Goal: Information Seeking & Learning: Find specific fact

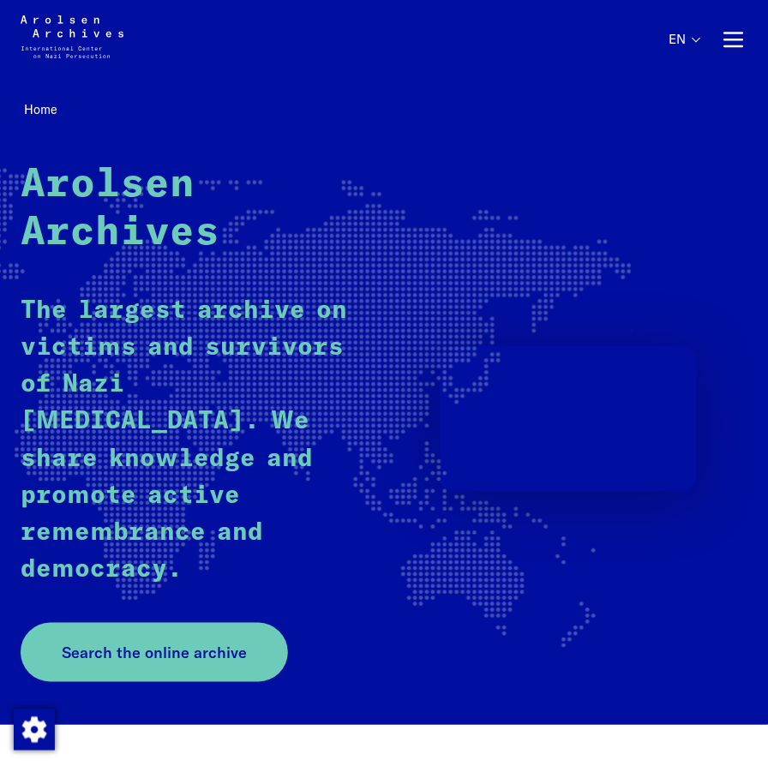
click at [369, 637] on div "Arolsen Archives The largest archive on victims and survivors of Nazi persecuti…" at bounding box center [384, 421] width 726 height 520
click at [183, 641] on span "Search the online archive" at bounding box center [147, 652] width 185 height 23
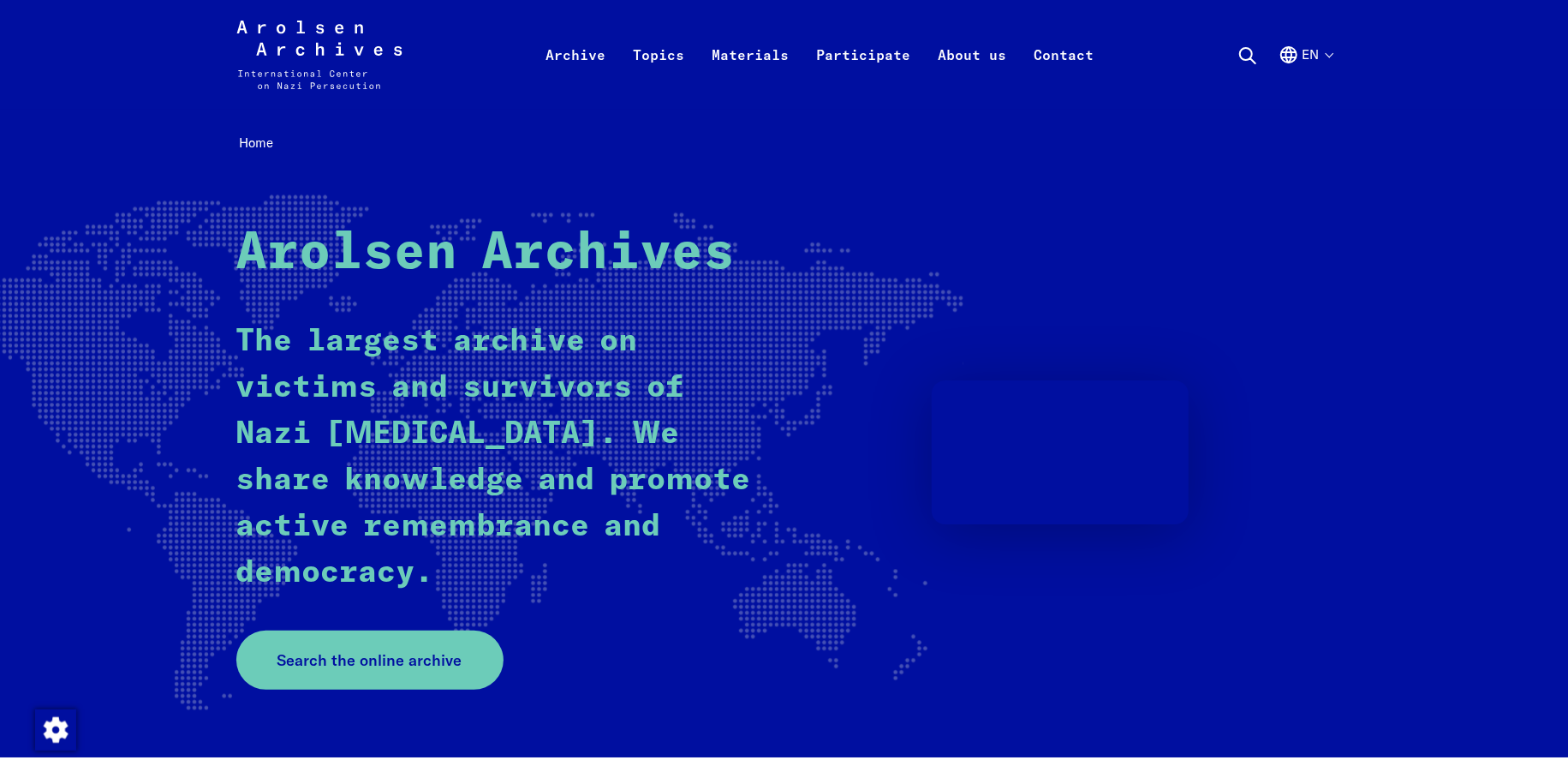
click at [585, 421] on p "The largest archive on victims and survivors of Nazi persecution. We share know…" at bounding box center [495, 458] width 518 height 278
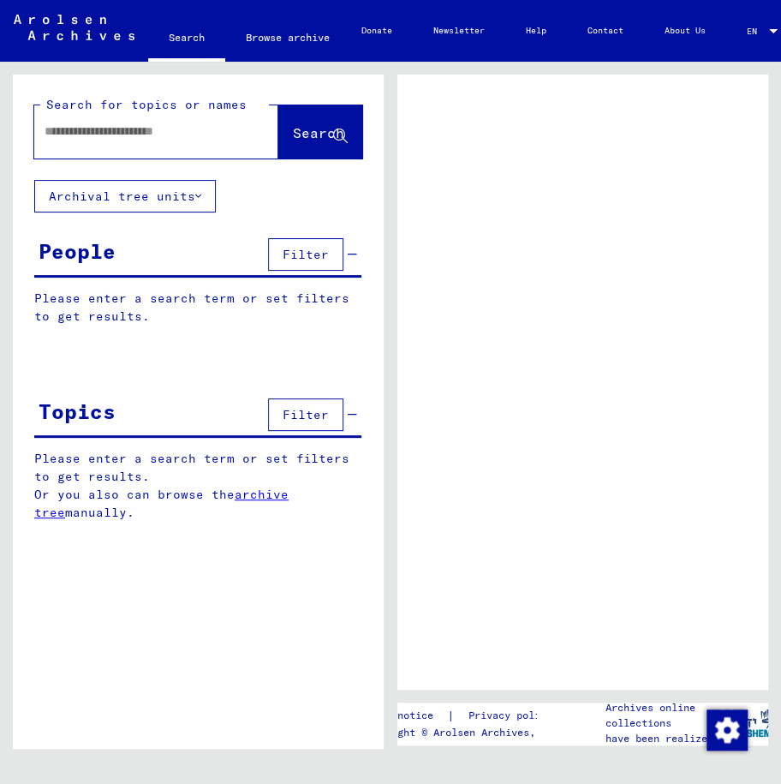
click at [105, 141] on div at bounding box center [135, 131] width 203 height 39
click at [95, 134] on input "text" at bounding box center [141, 132] width 193 height 18
type input "*********"
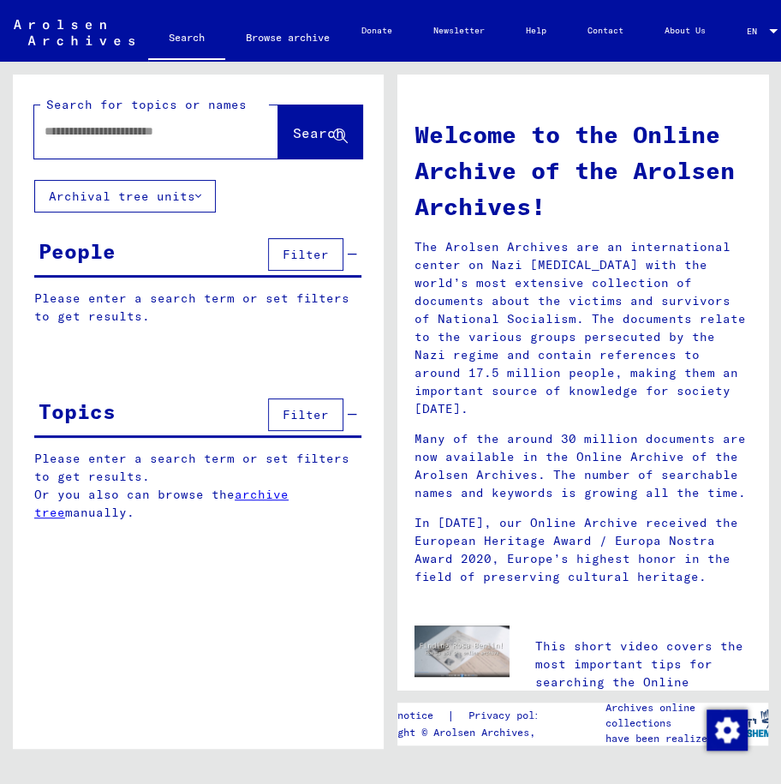
click at [146, 143] on div at bounding box center [130, 131] width 193 height 39
click at [101, 140] on input "text" at bounding box center [136, 132] width 182 height 18
type input "*********"
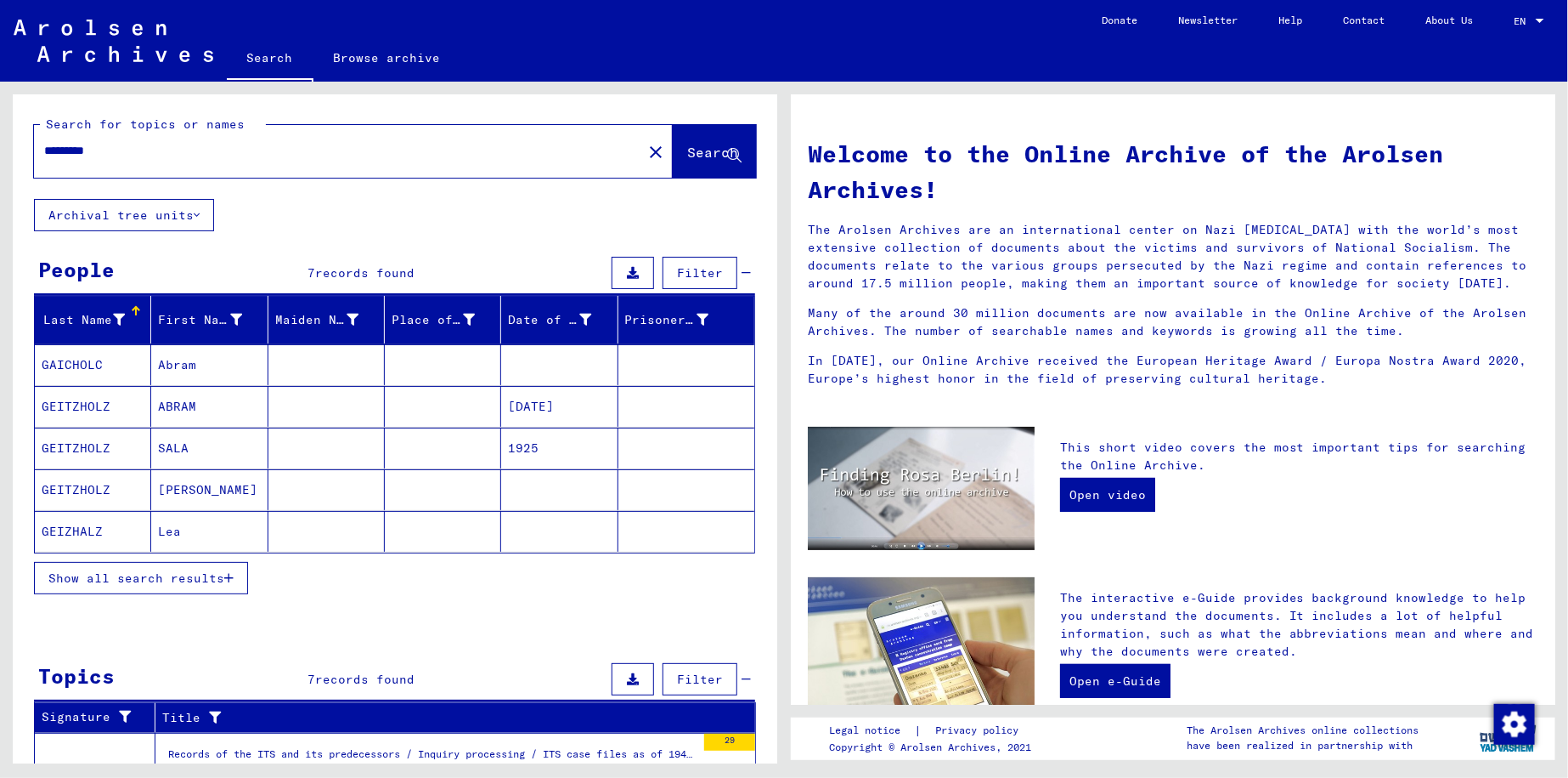
click at [213, 573] on span "Show all search results" at bounding box center [136, 578] width 176 height 15
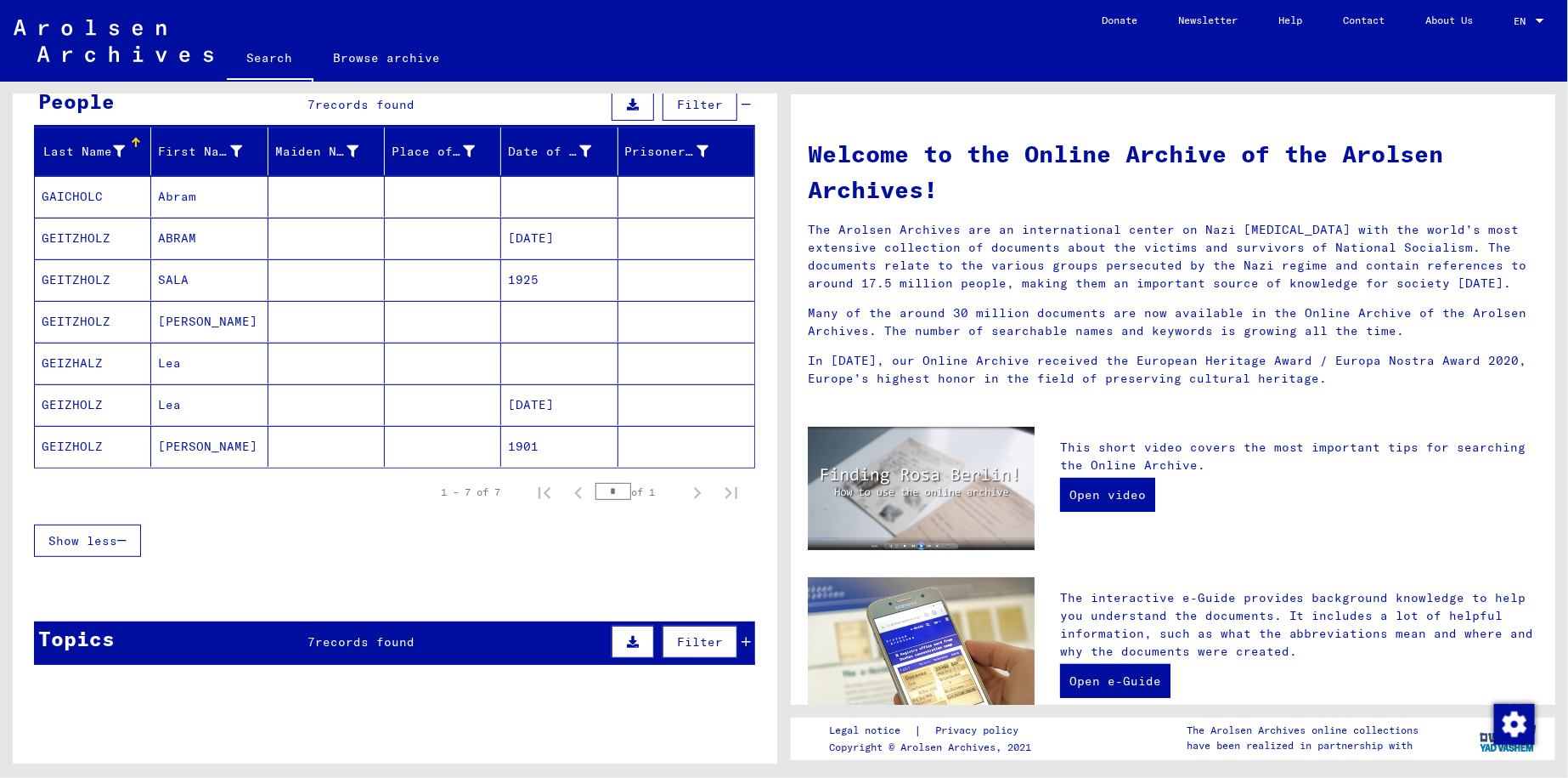
scroll to position [170, 0]
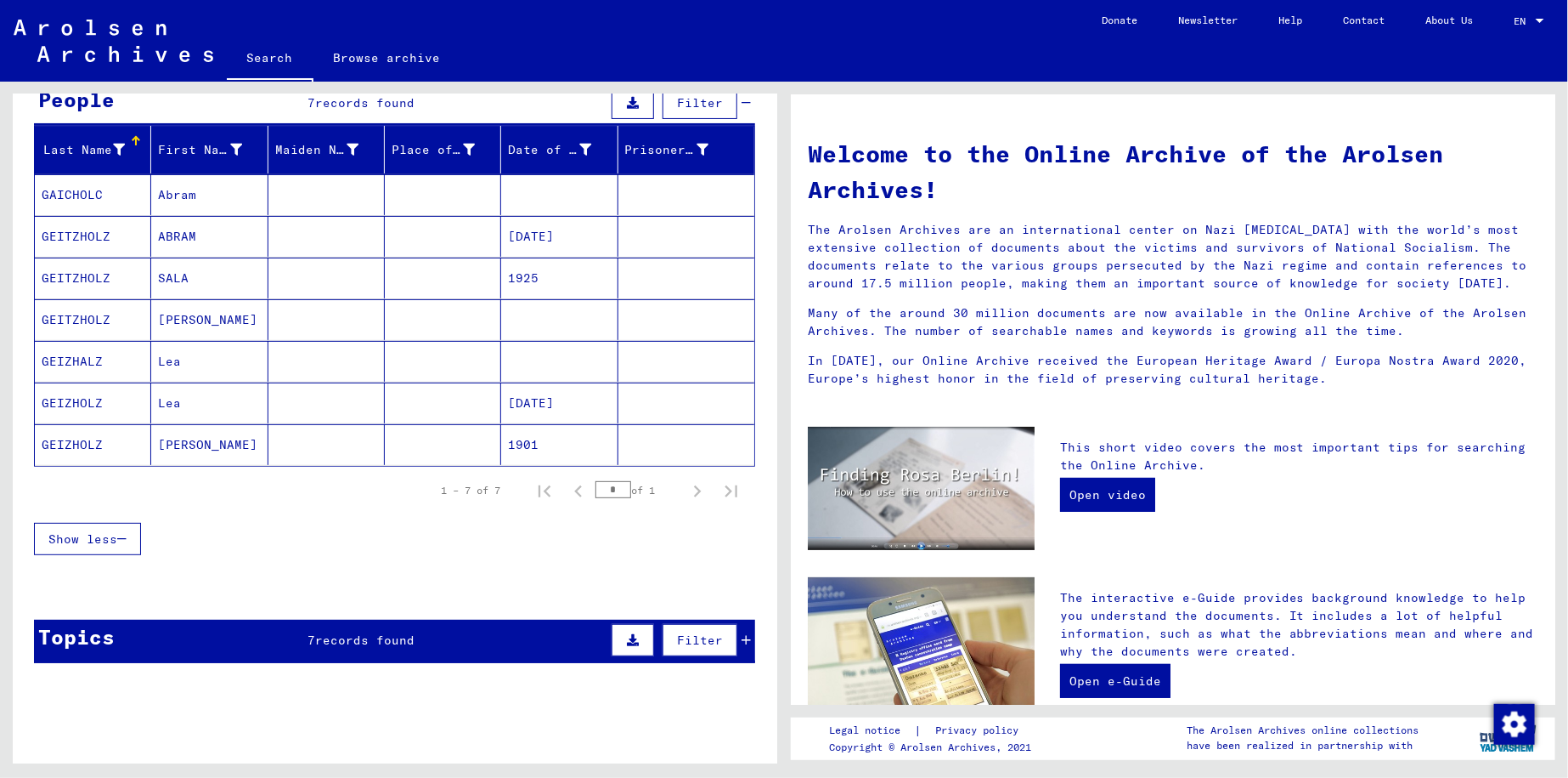
click at [226, 276] on mat-cell "SALA" at bounding box center [208, 278] width 116 height 41
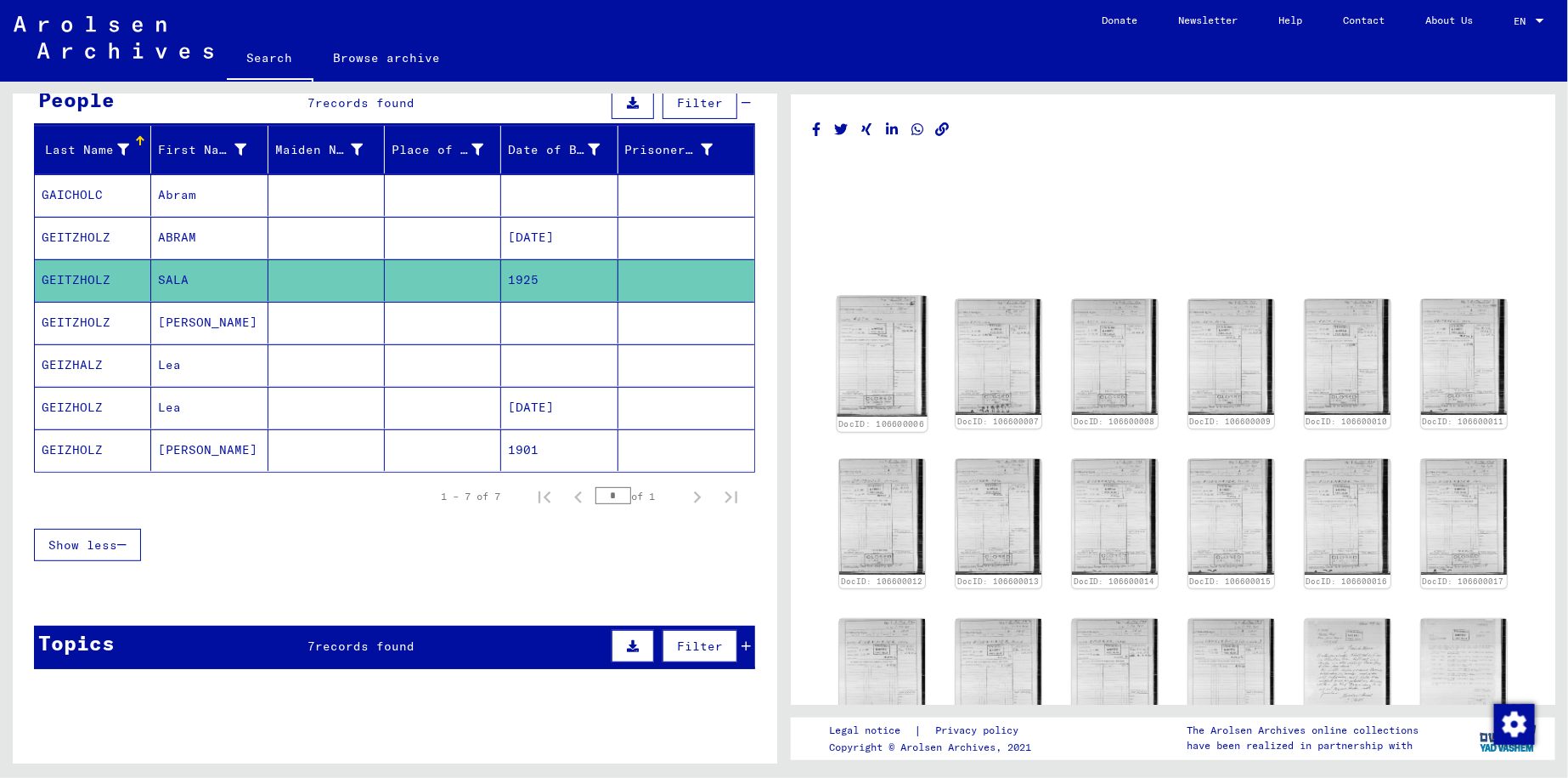
click at [774, 323] on img at bounding box center [882, 356] width 90 height 121
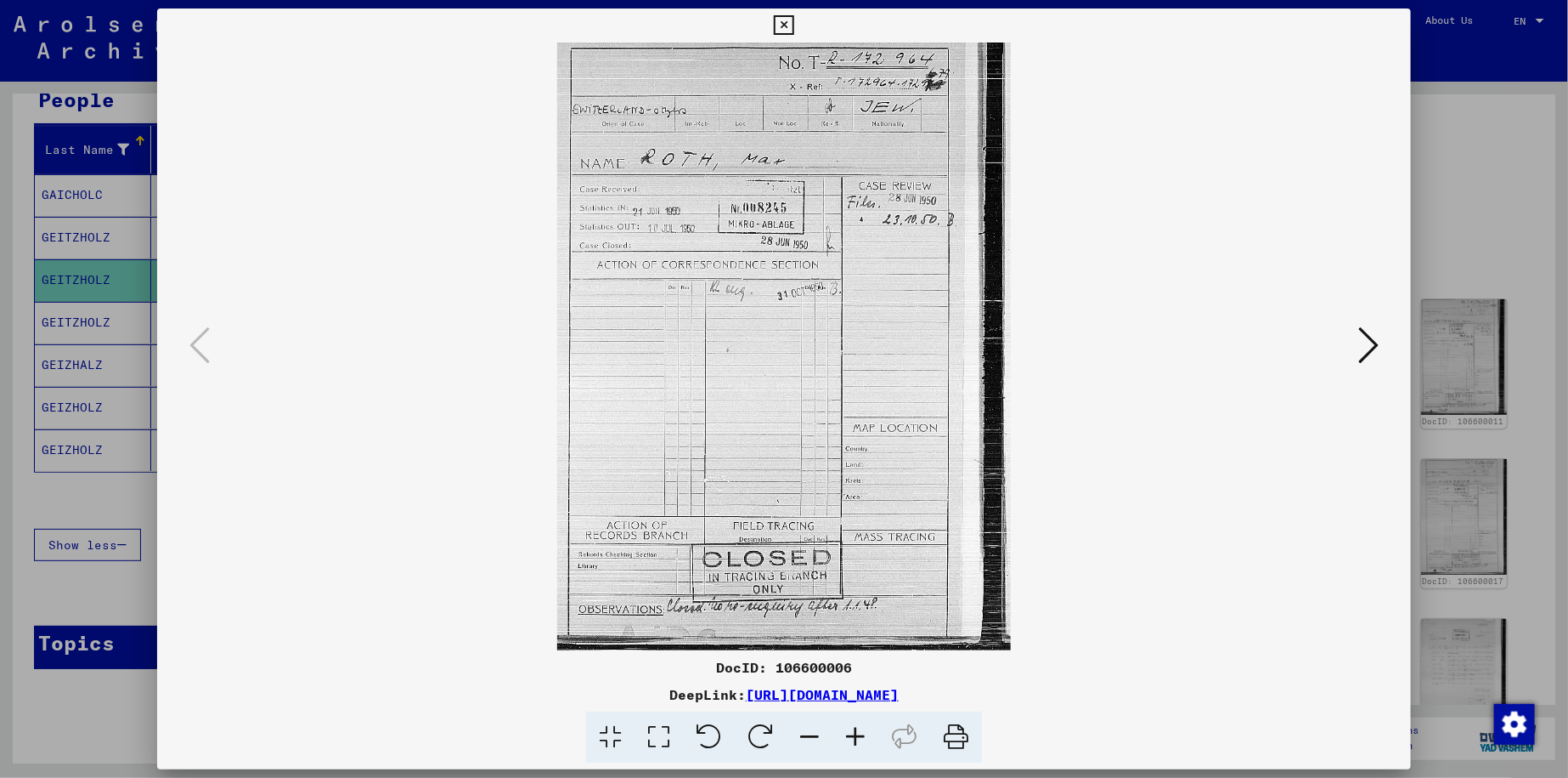
click at [774, 339] on icon at bounding box center [1369, 344] width 21 height 41
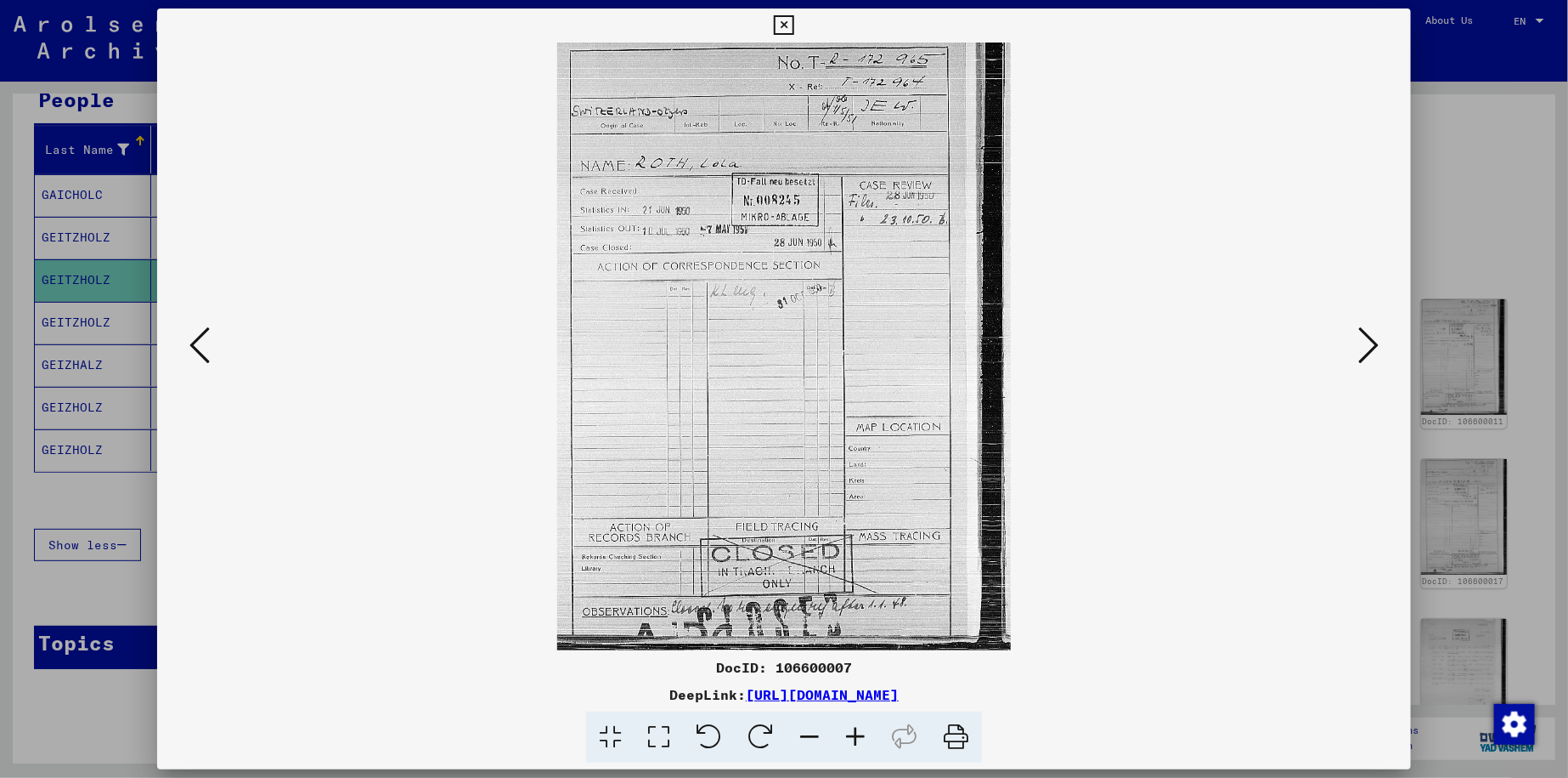
click at [774, 337] on icon at bounding box center [1369, 344] width 21 height 41
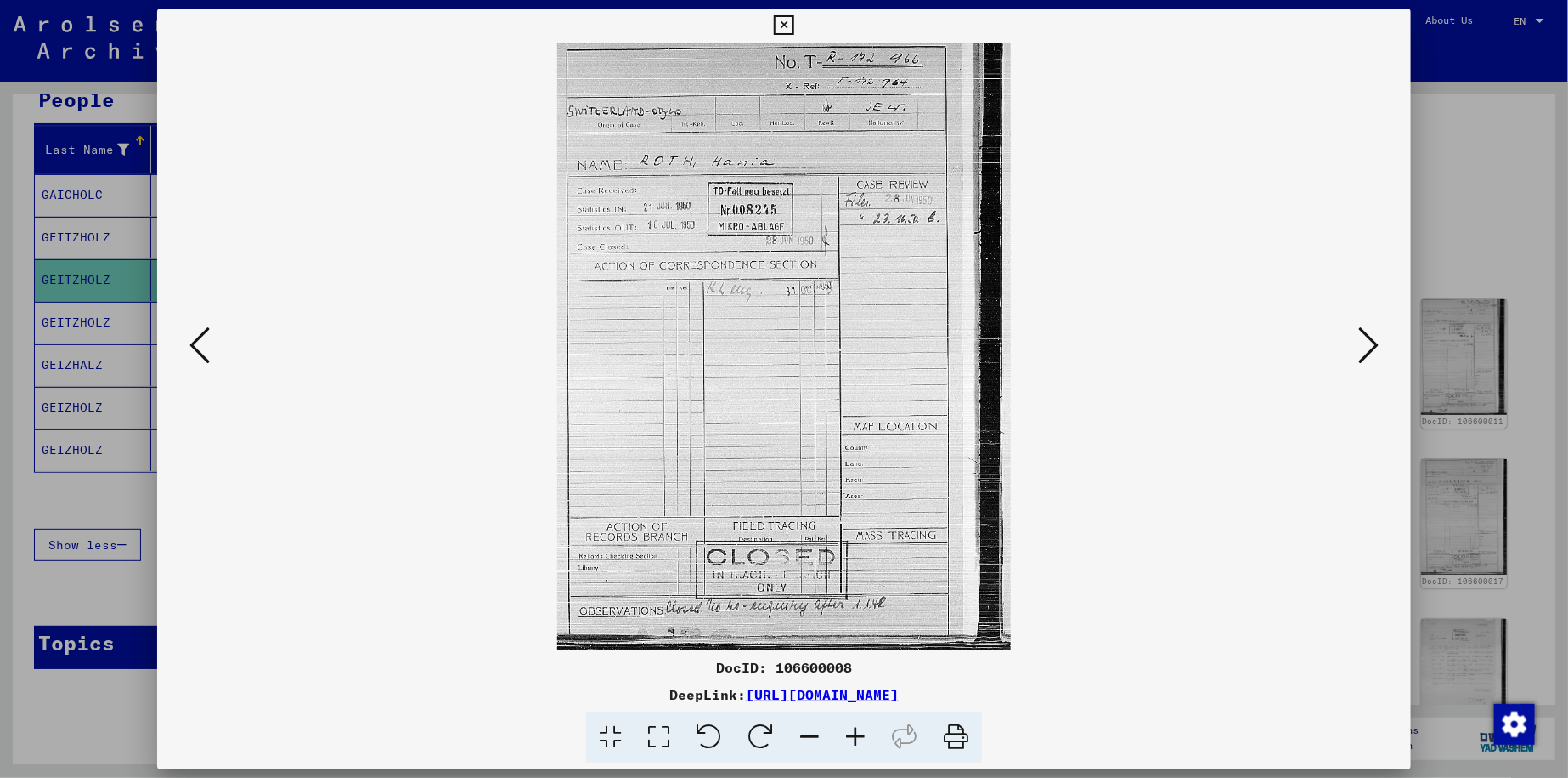
click at [774, 337] on icon at bounding box center [1369, 344] width 21 height 41
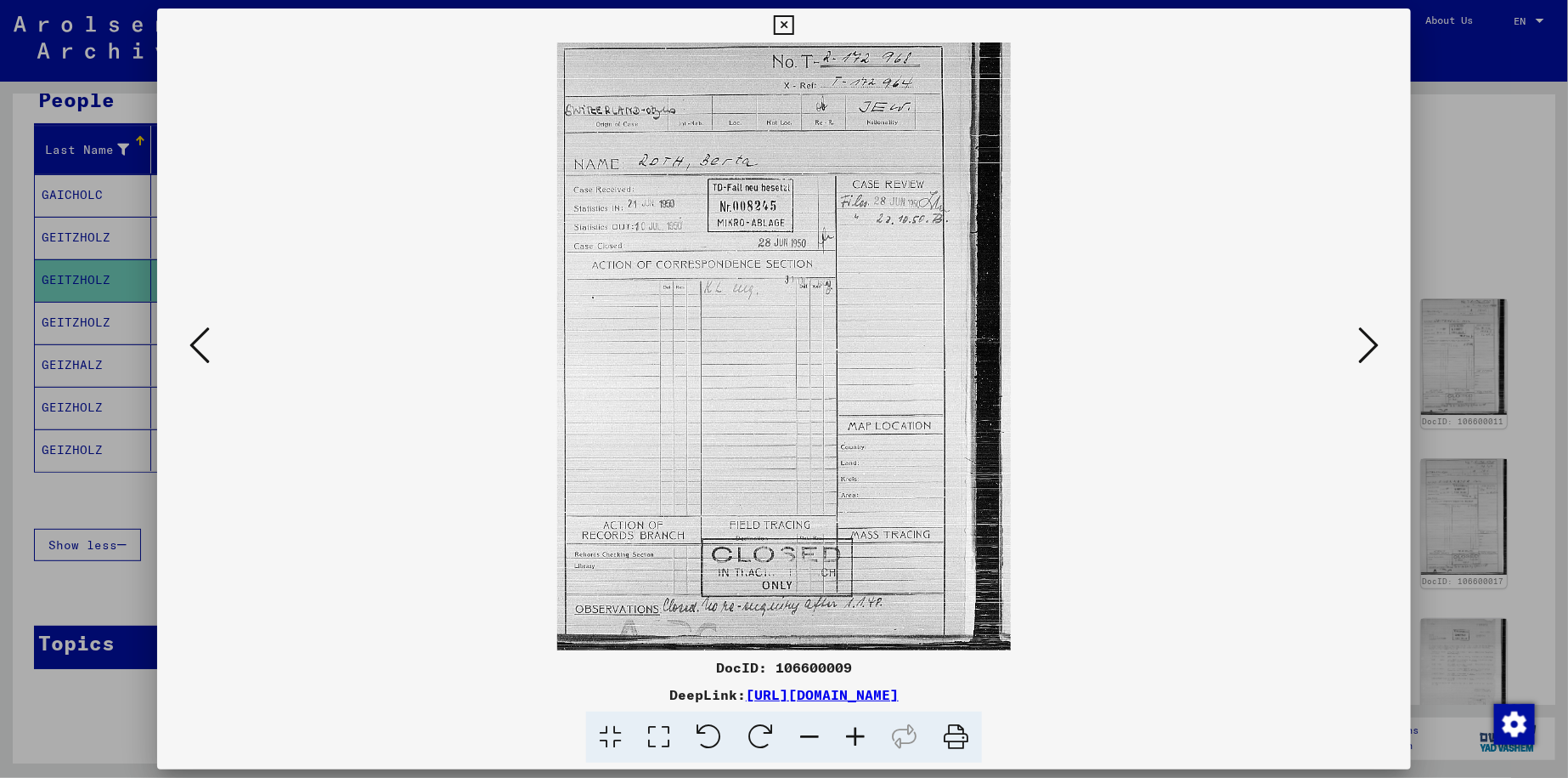
click at [774, 337] on icon at bounding box center [1369, 344] width 21 height 41
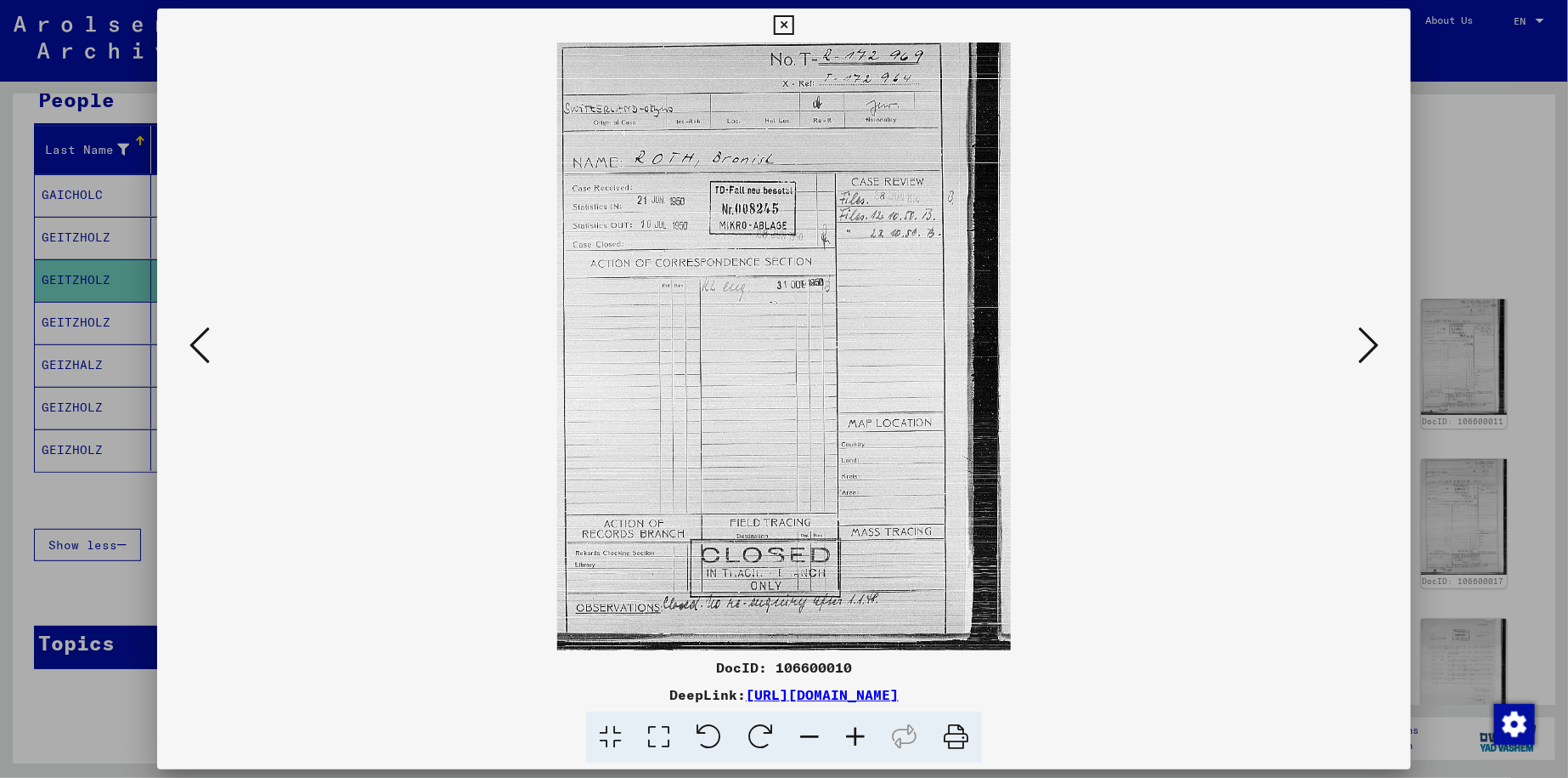
click at [774, 337] on icon at bounding box center [1369, 344] width 21 height 41
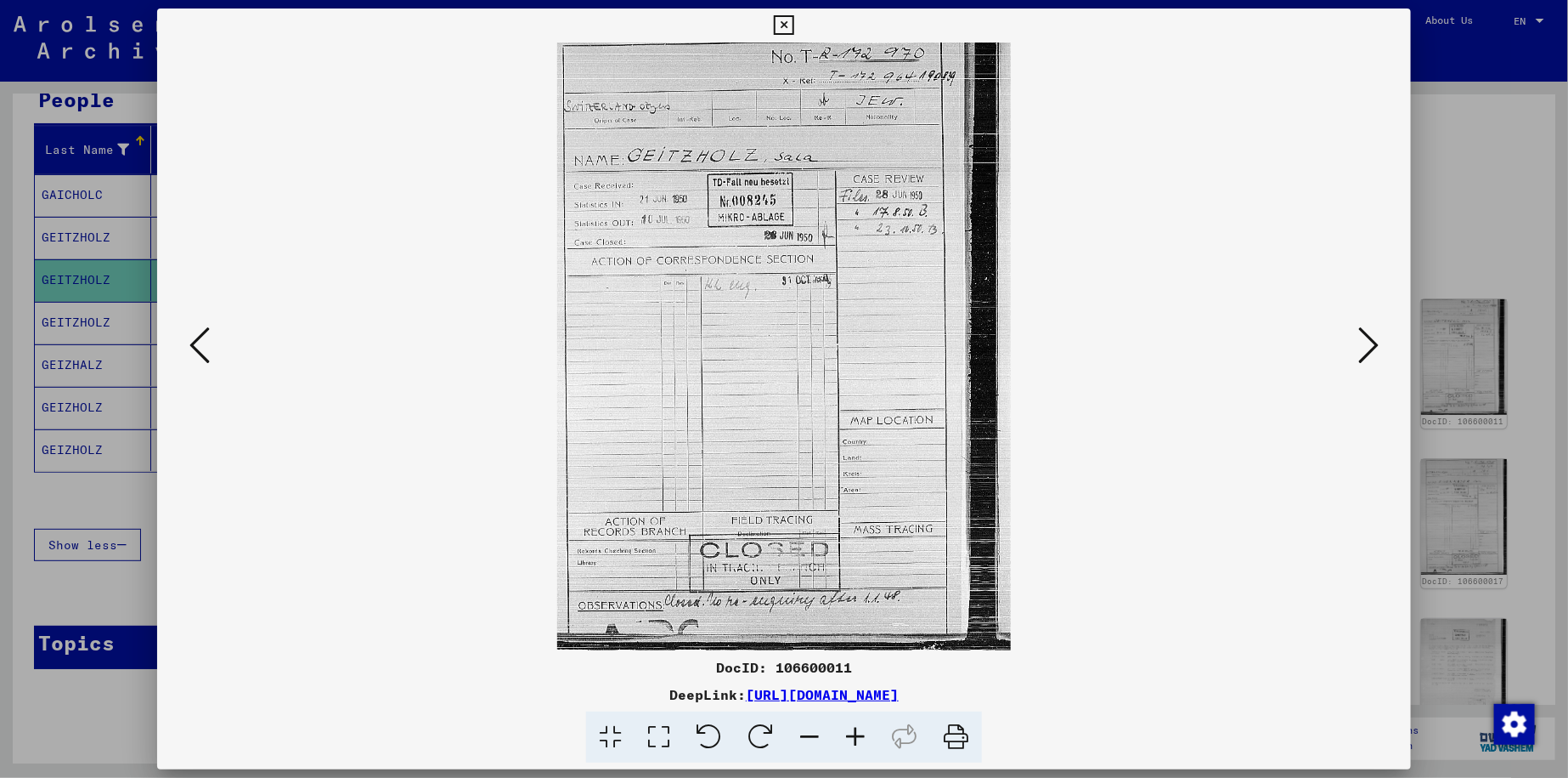
click at [774, 337] on icon at bounding box center [1369, 344] width 21 height 41
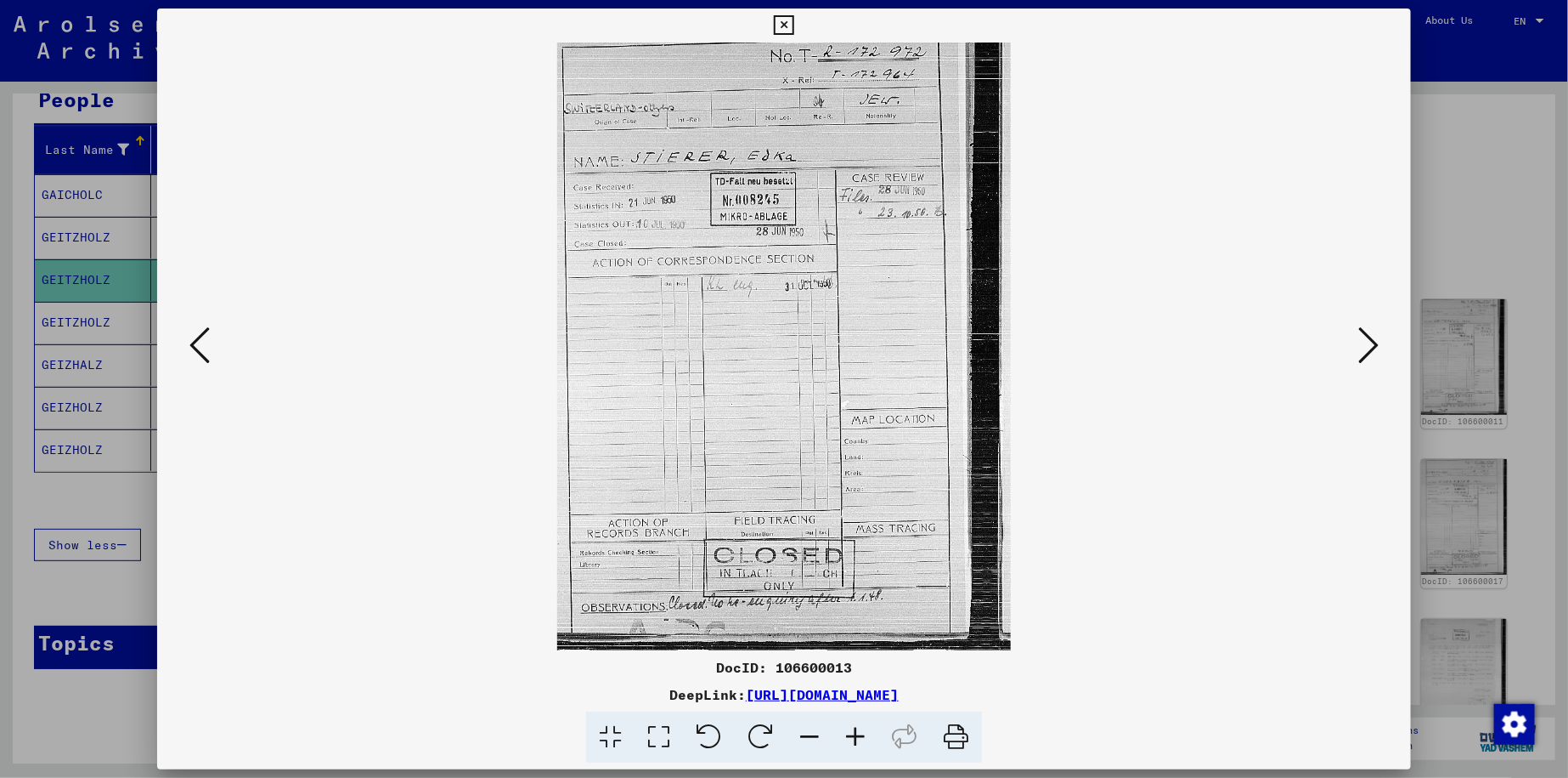
click at [774, 337] on icon at bounding box center [1369, 344] width 21 height 41
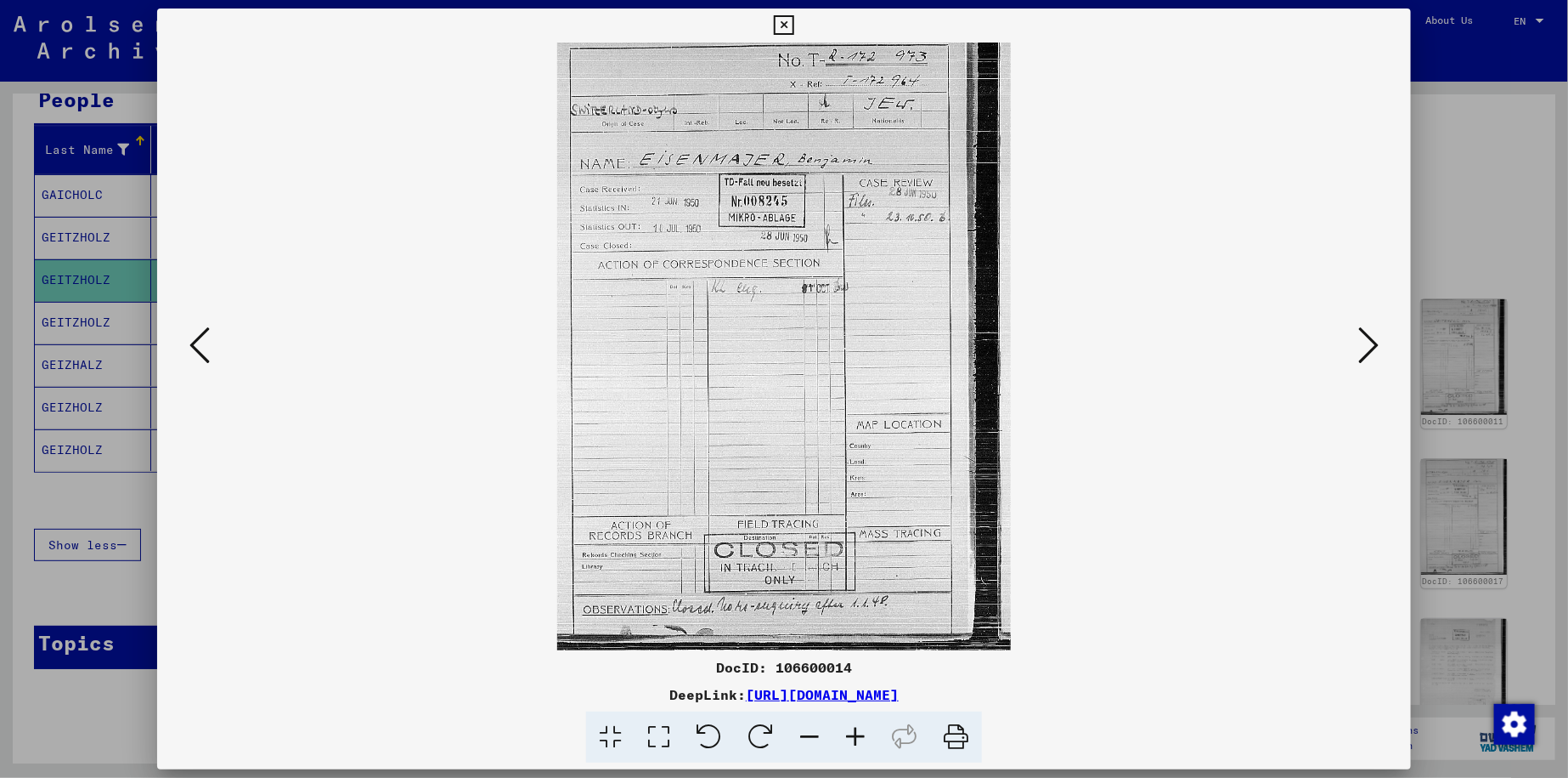
click at [200, 342] on icon at bounding box center [199, 344] width 21 height 41
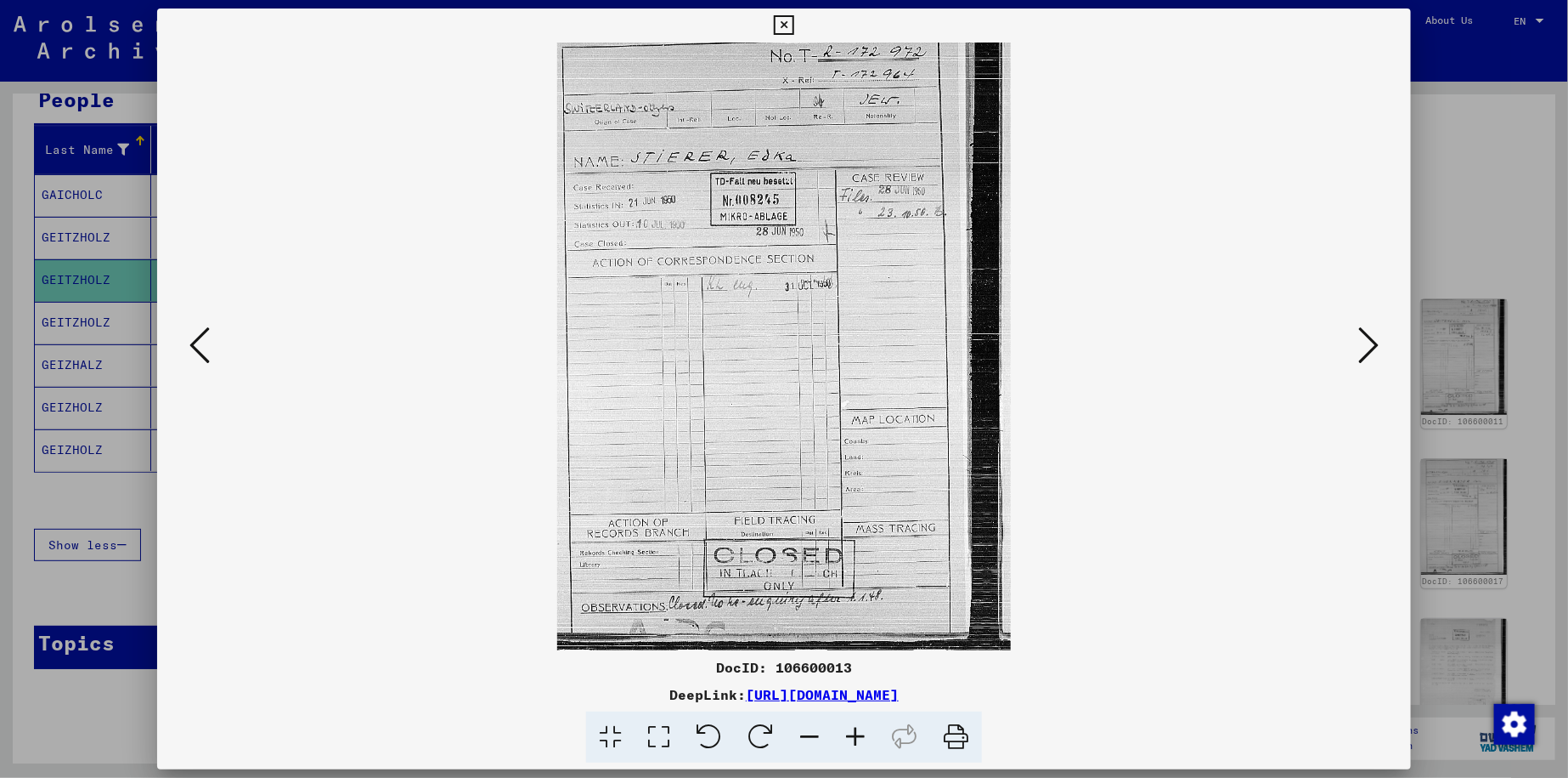
click at [198, 341] on icon at bounding box center [199, 344] width 21 height 41
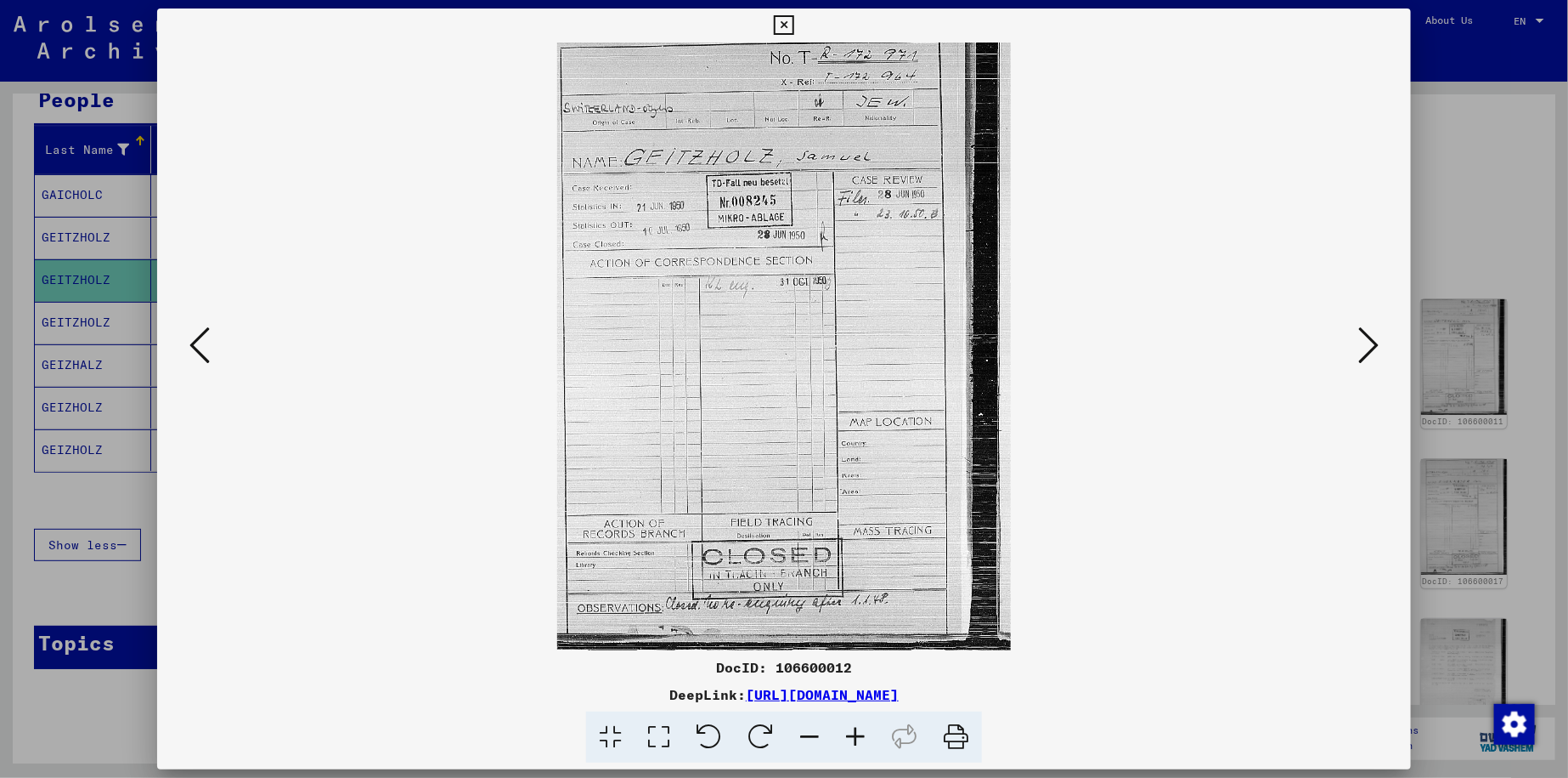
click at [198, 341] on icon at bounding box center [199, 344] width 21 height 41
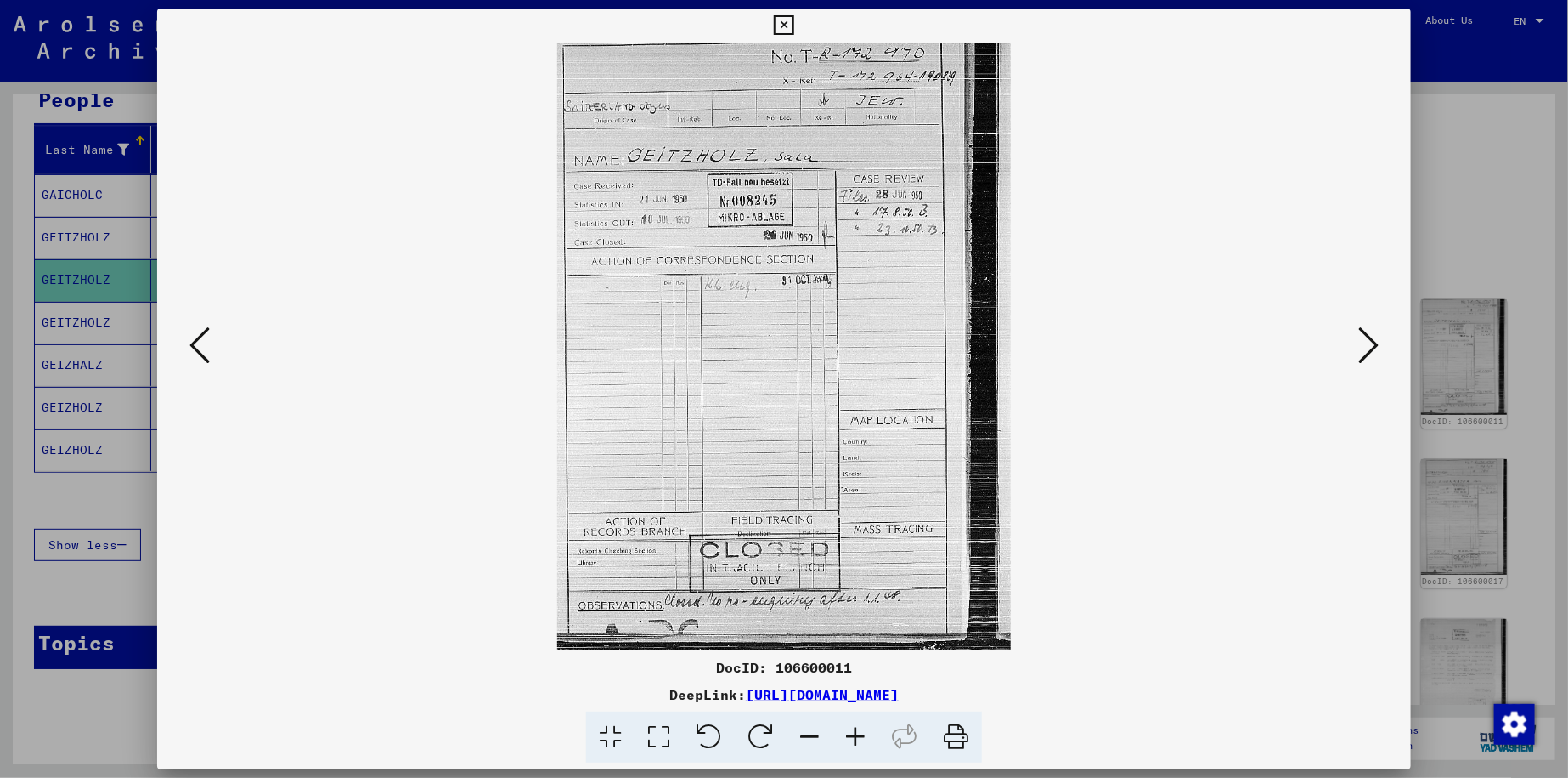
click at [774, 342] on icon at bounding box center [1369, 344] width 21 height 41
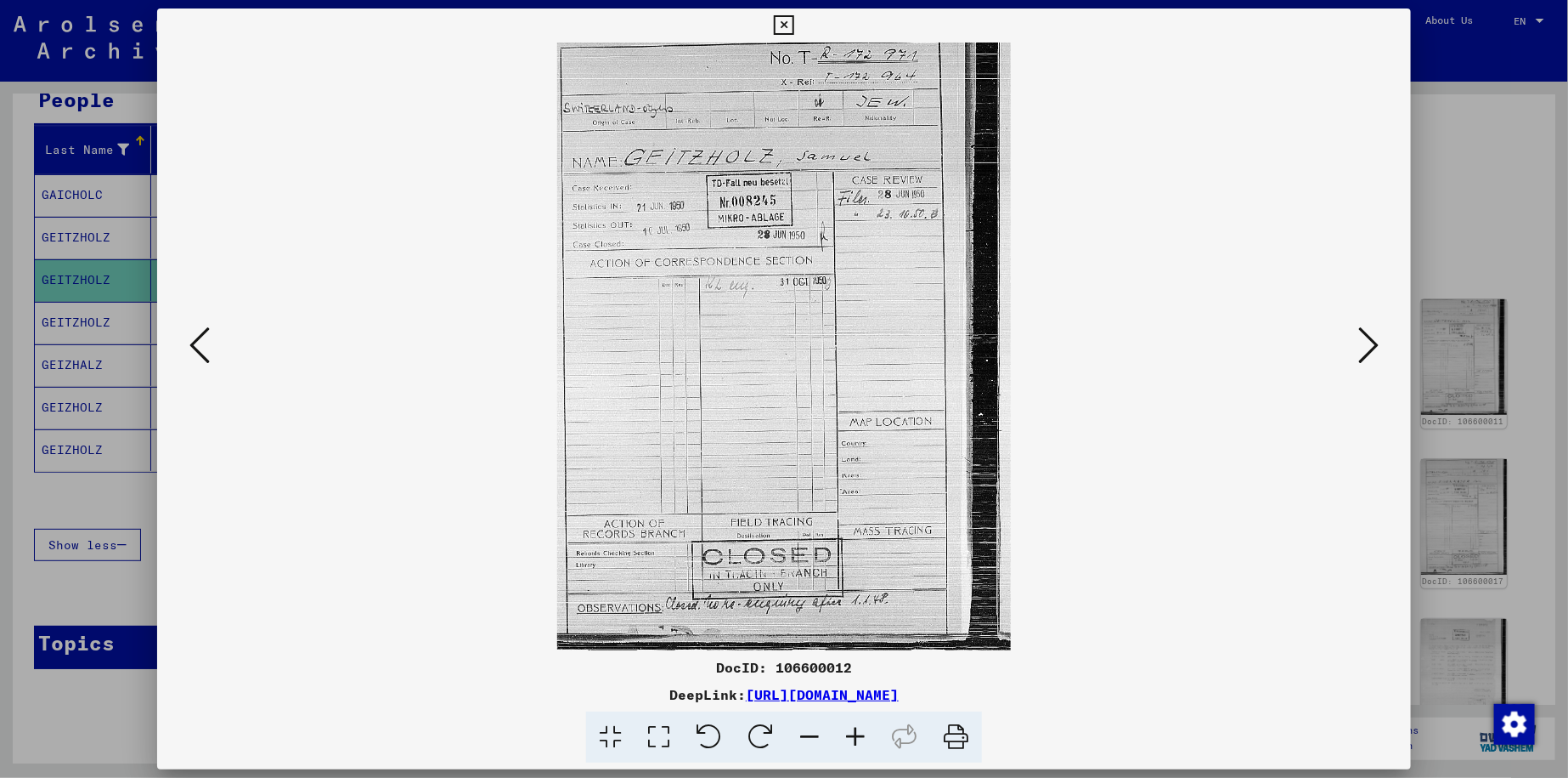
click at [774, 342] on icon at bounding box center [1369, 344] width 21 height 41
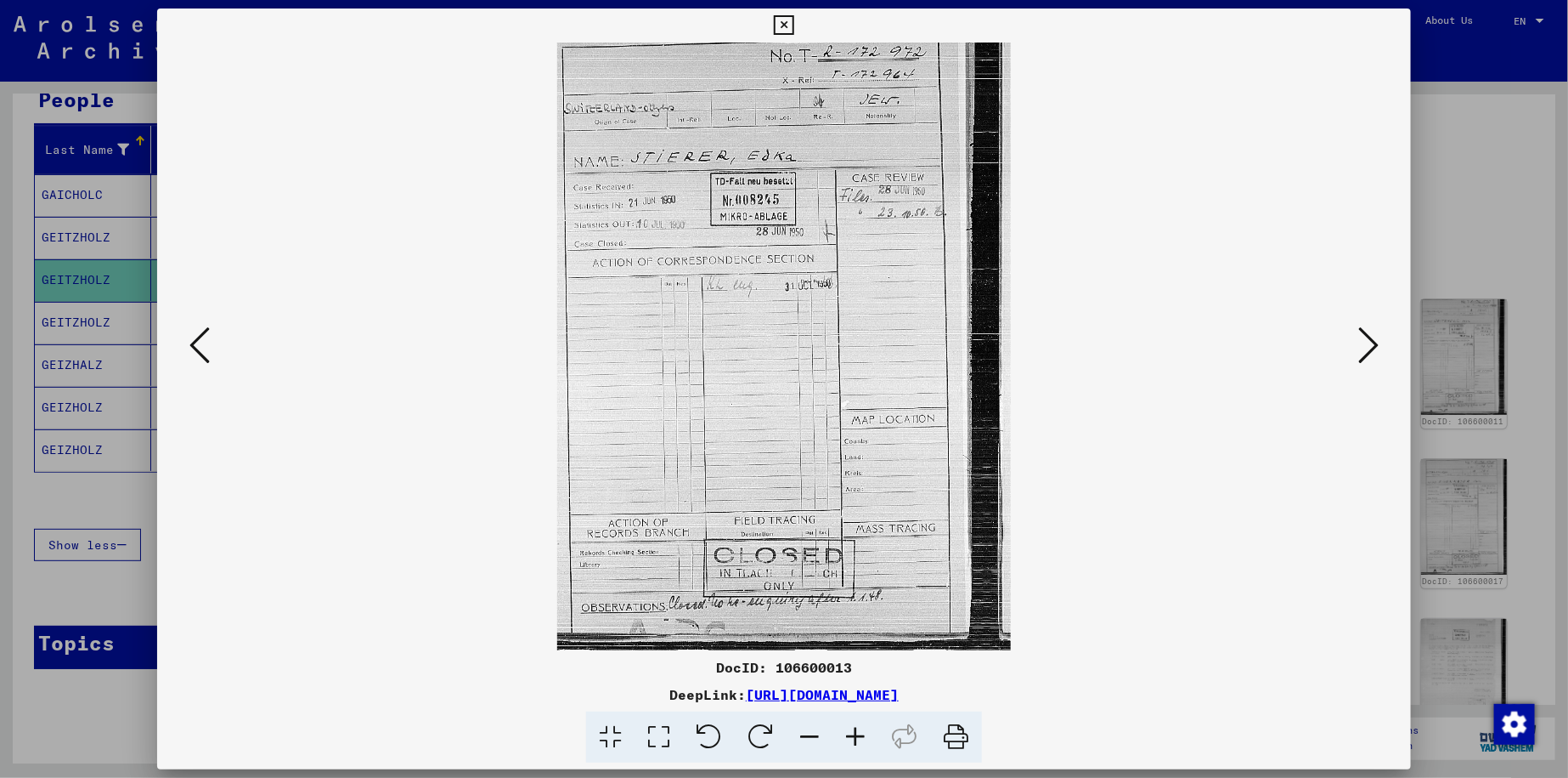
click at [774, 342] on icon at bounding box center [1369, 344] width 21 height 41
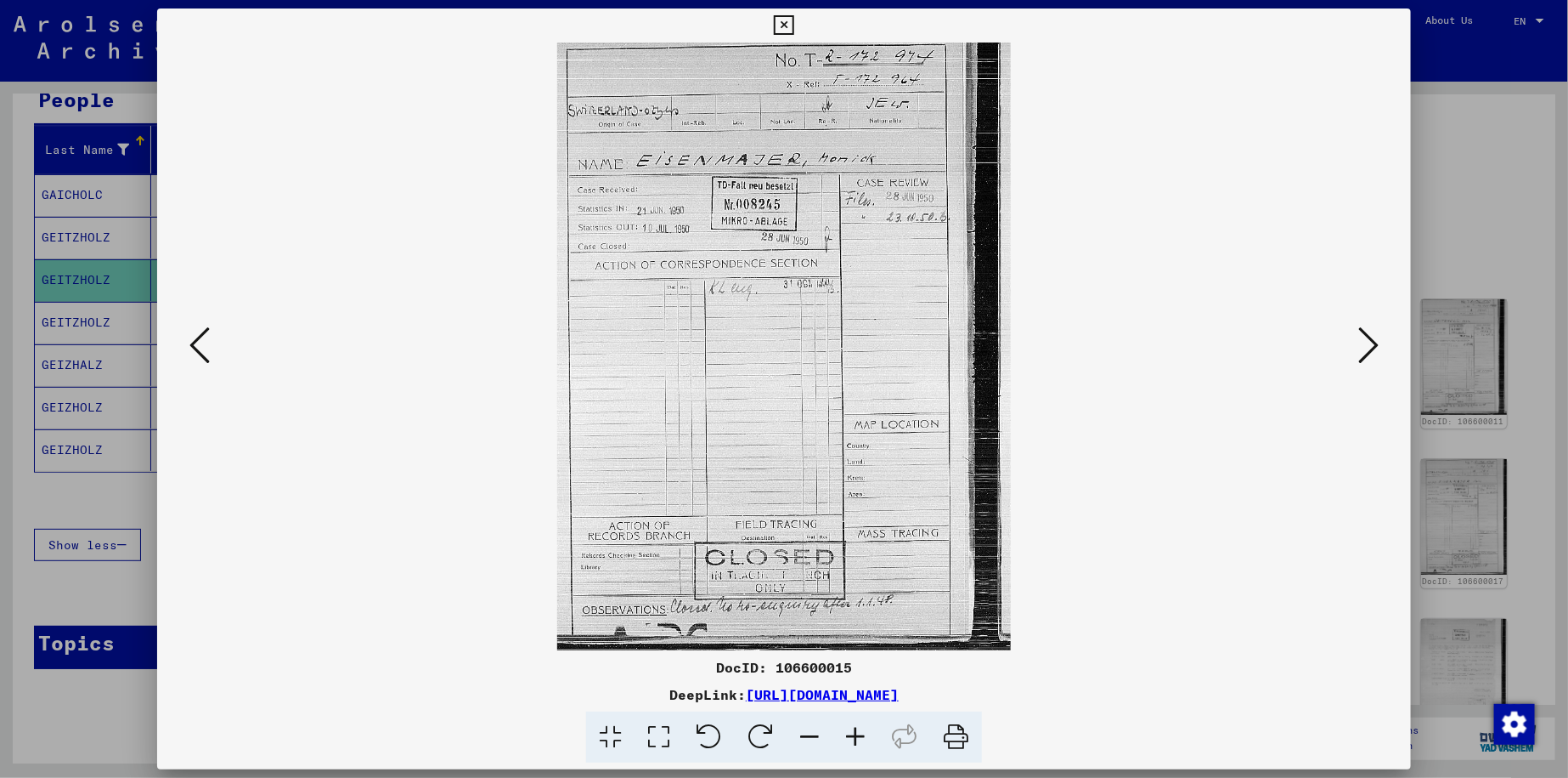
click at [774, 342] on icon at bounding box center [1369, 344] width 21 height 41
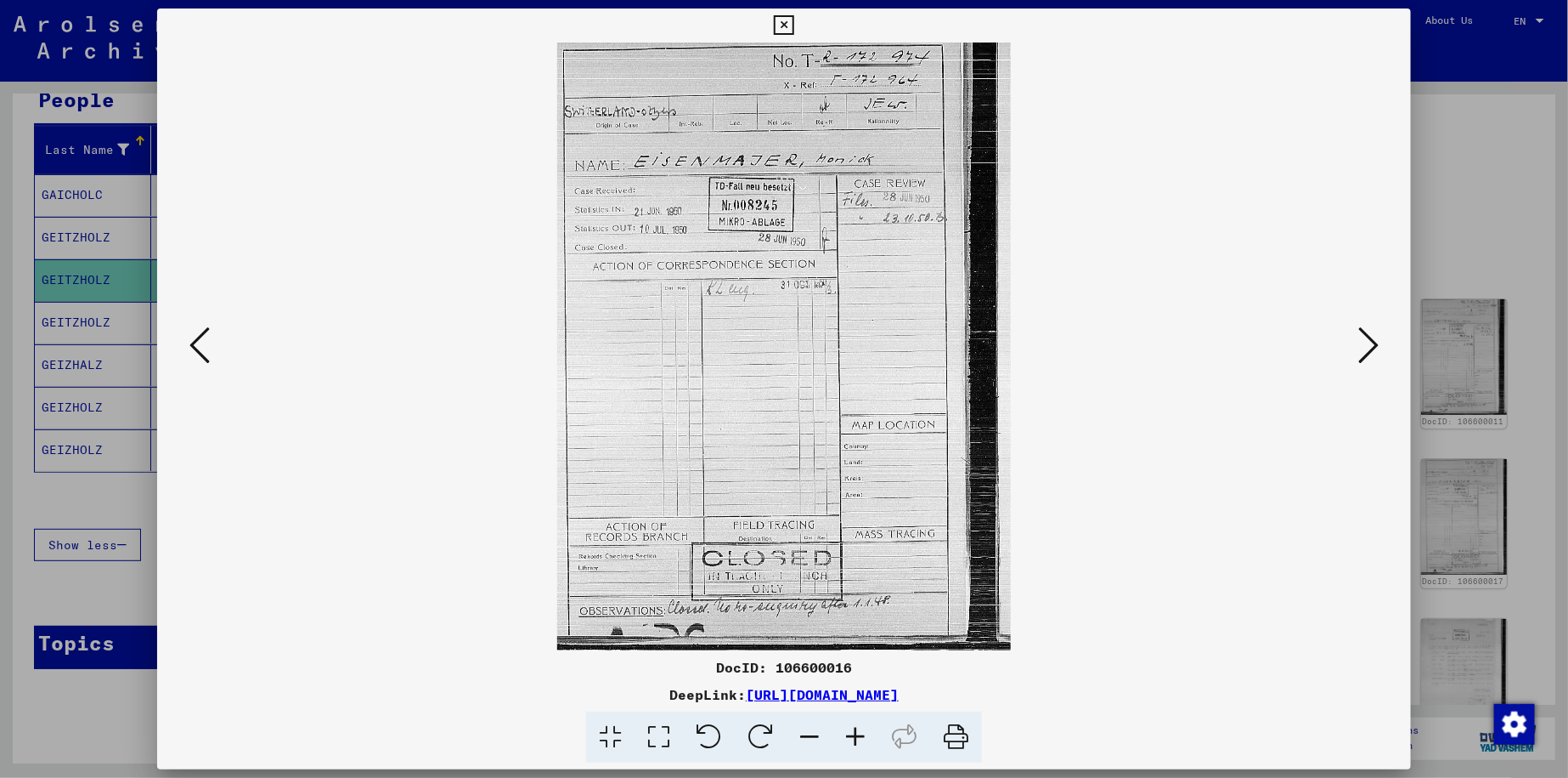
click at [774, 342] on icon at bounding box center [1369, 344] width 21 height 41
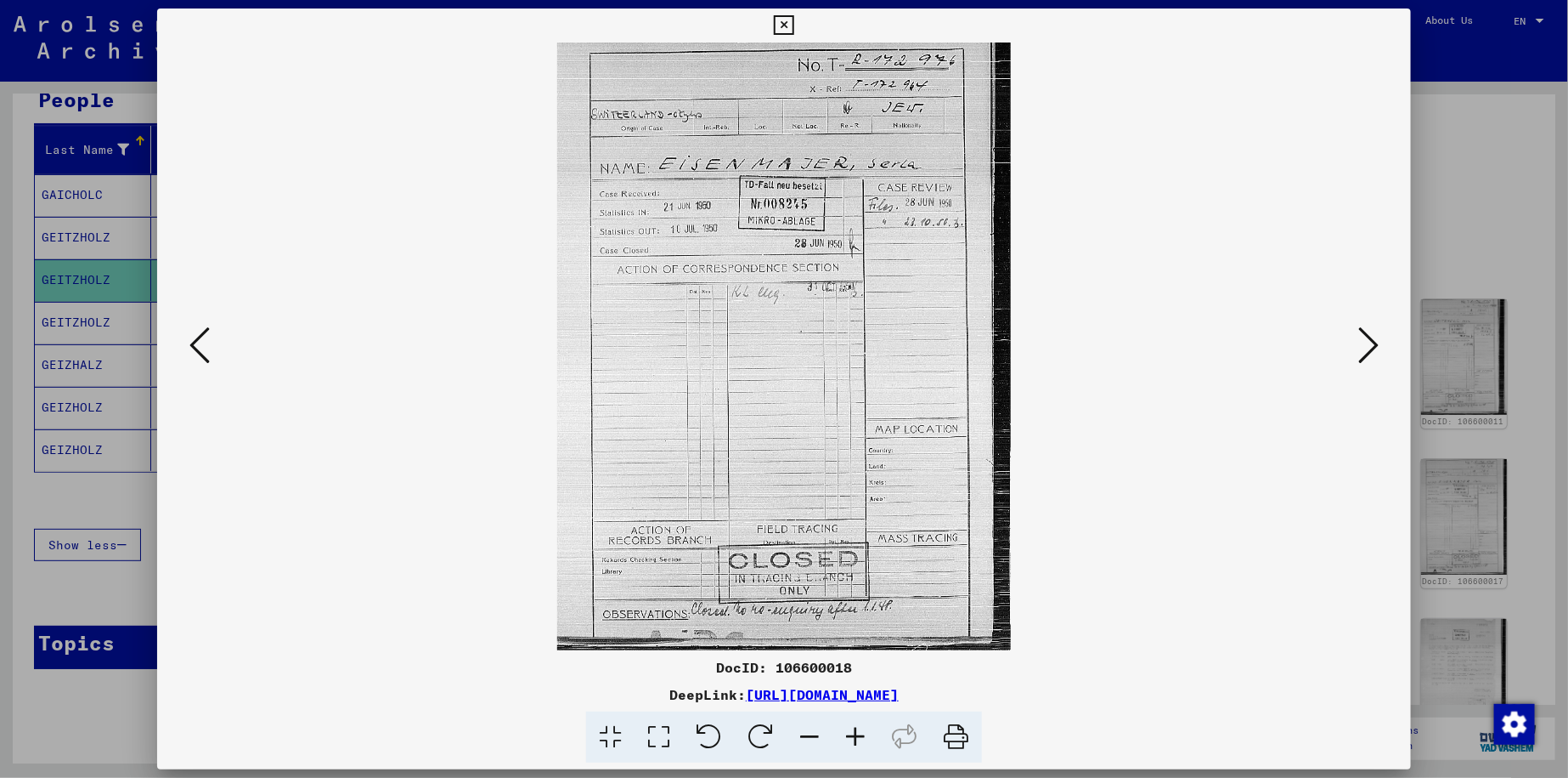
click at [774, 342] on icon at bounding box center [1369, 344] width 21 height 41
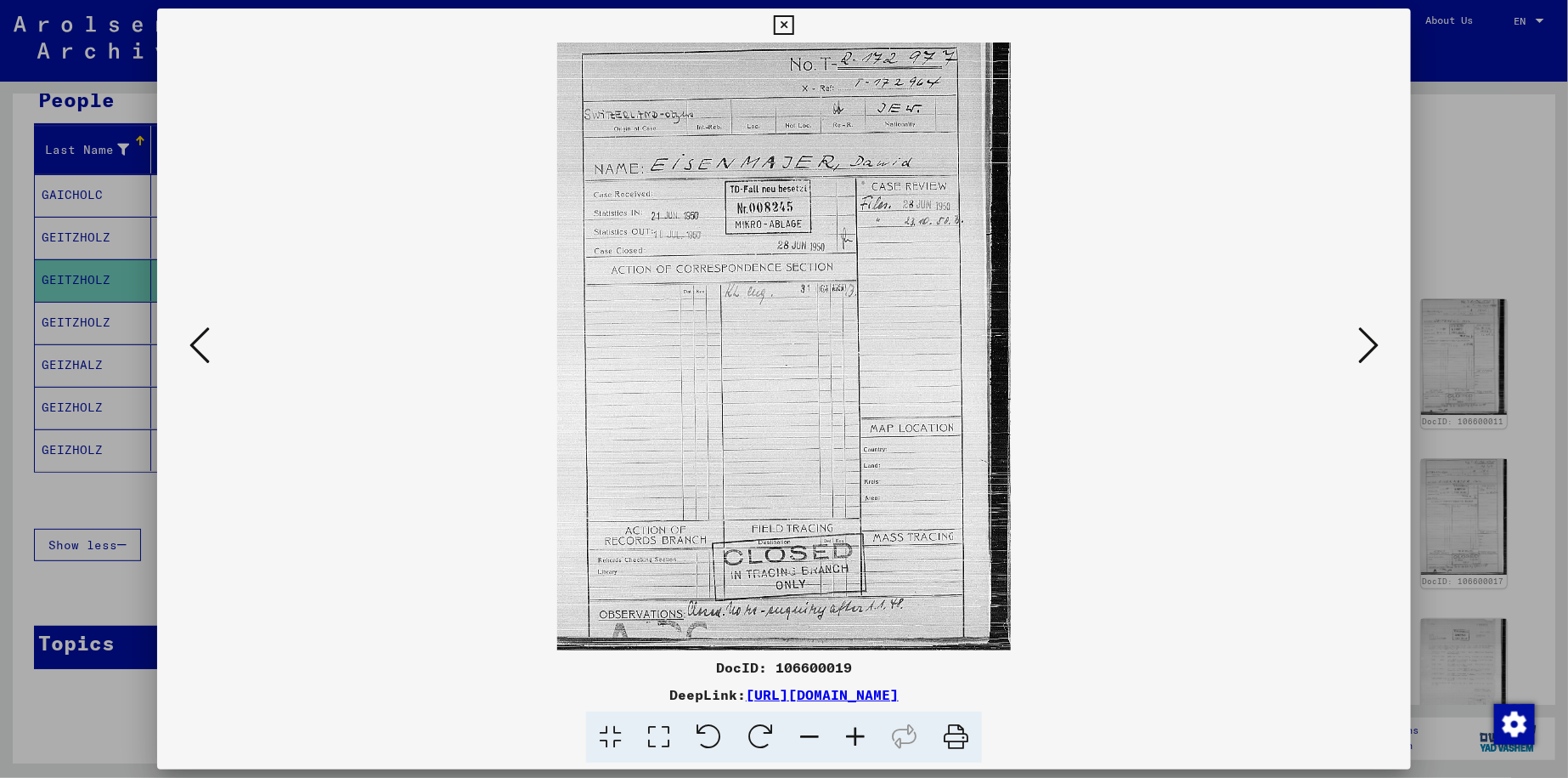
click at [774, 342] on icon at bounding box center [1369, 344] width 21 height 41
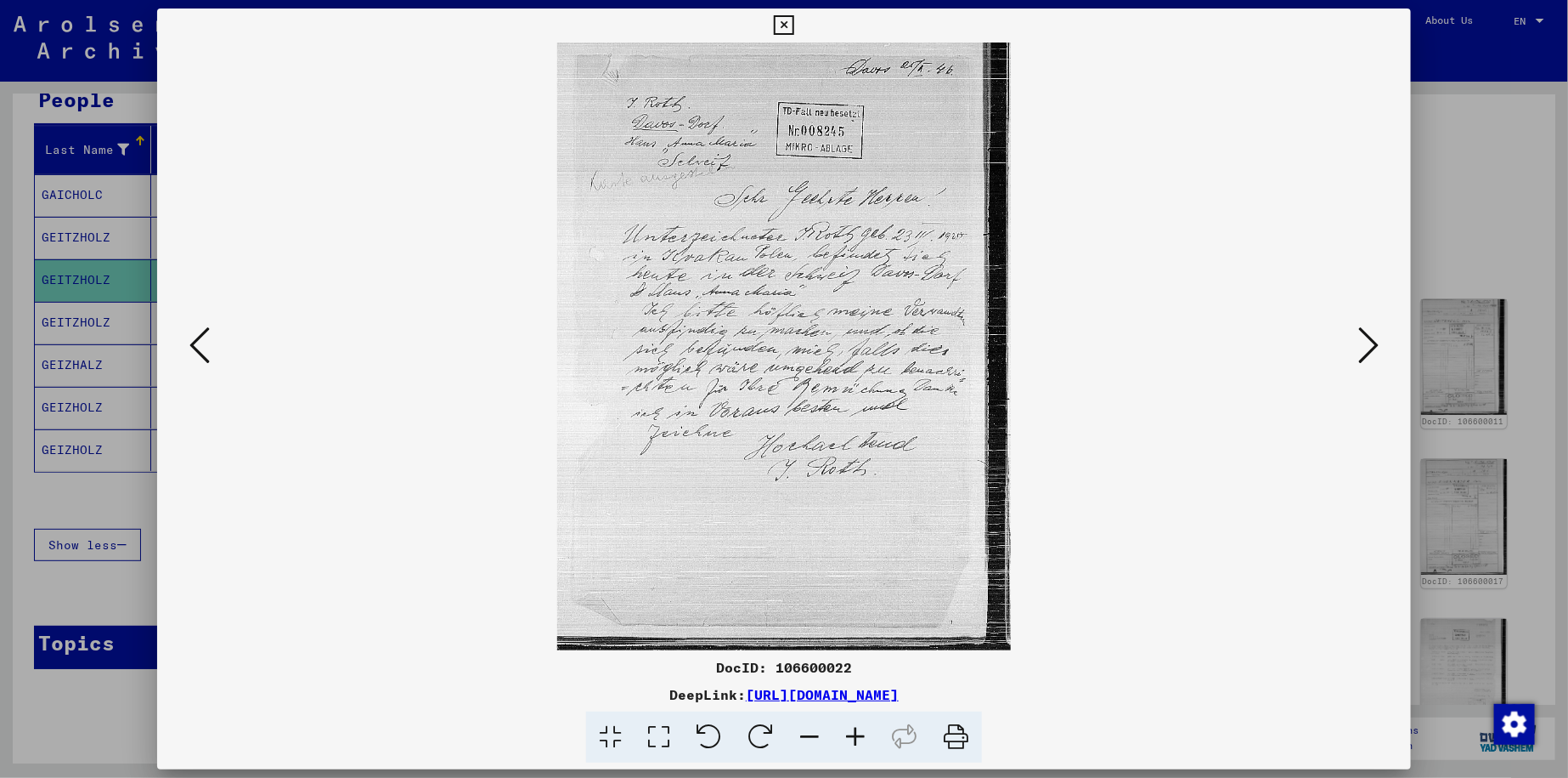
click at [774, 140] on div at bounding box center [784, 389] width 1568 height 778
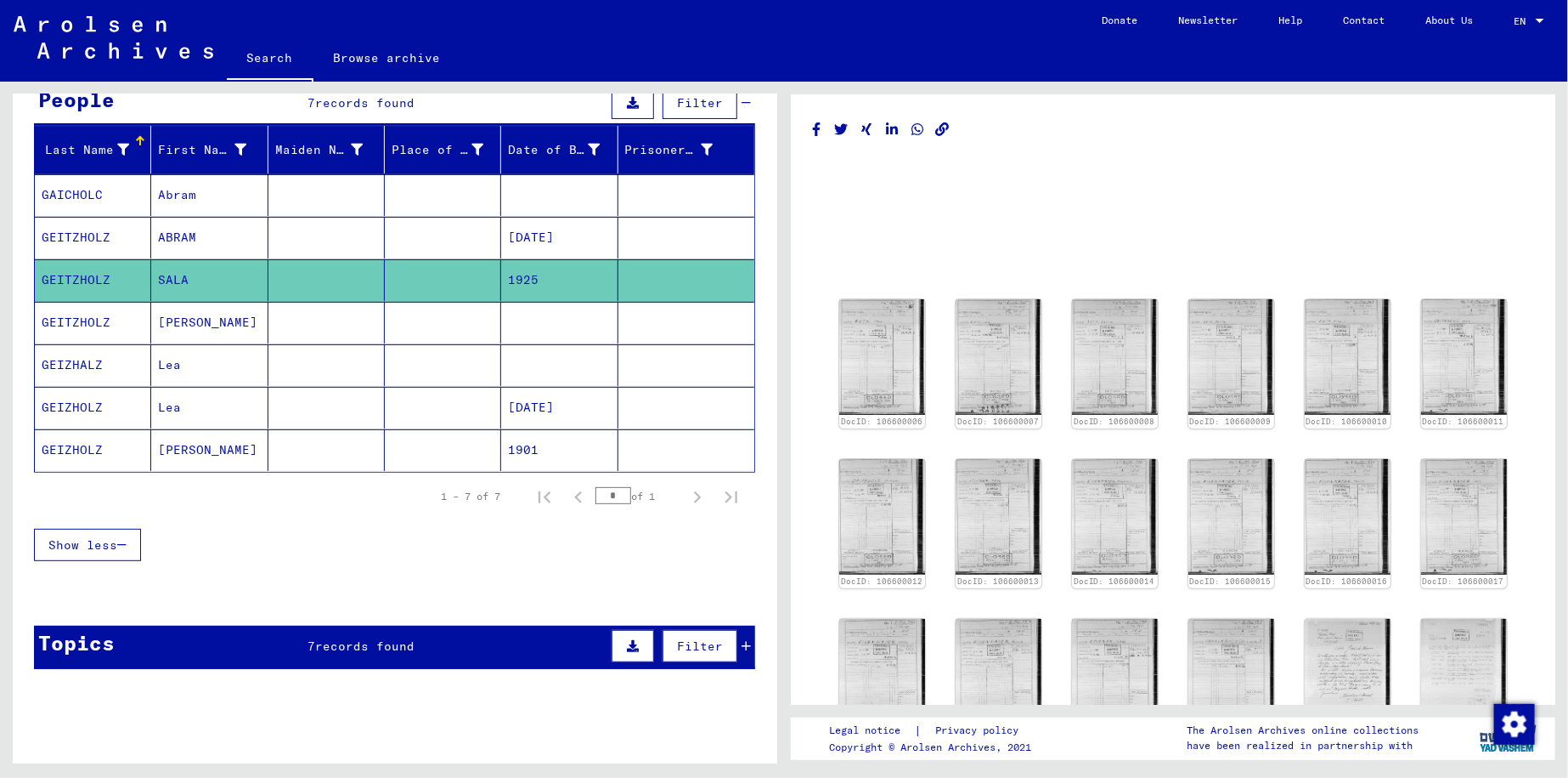
click at [290, 629] on div "Topics 7 records found Filter" at bounding box center [394, 648] width 721 height 44
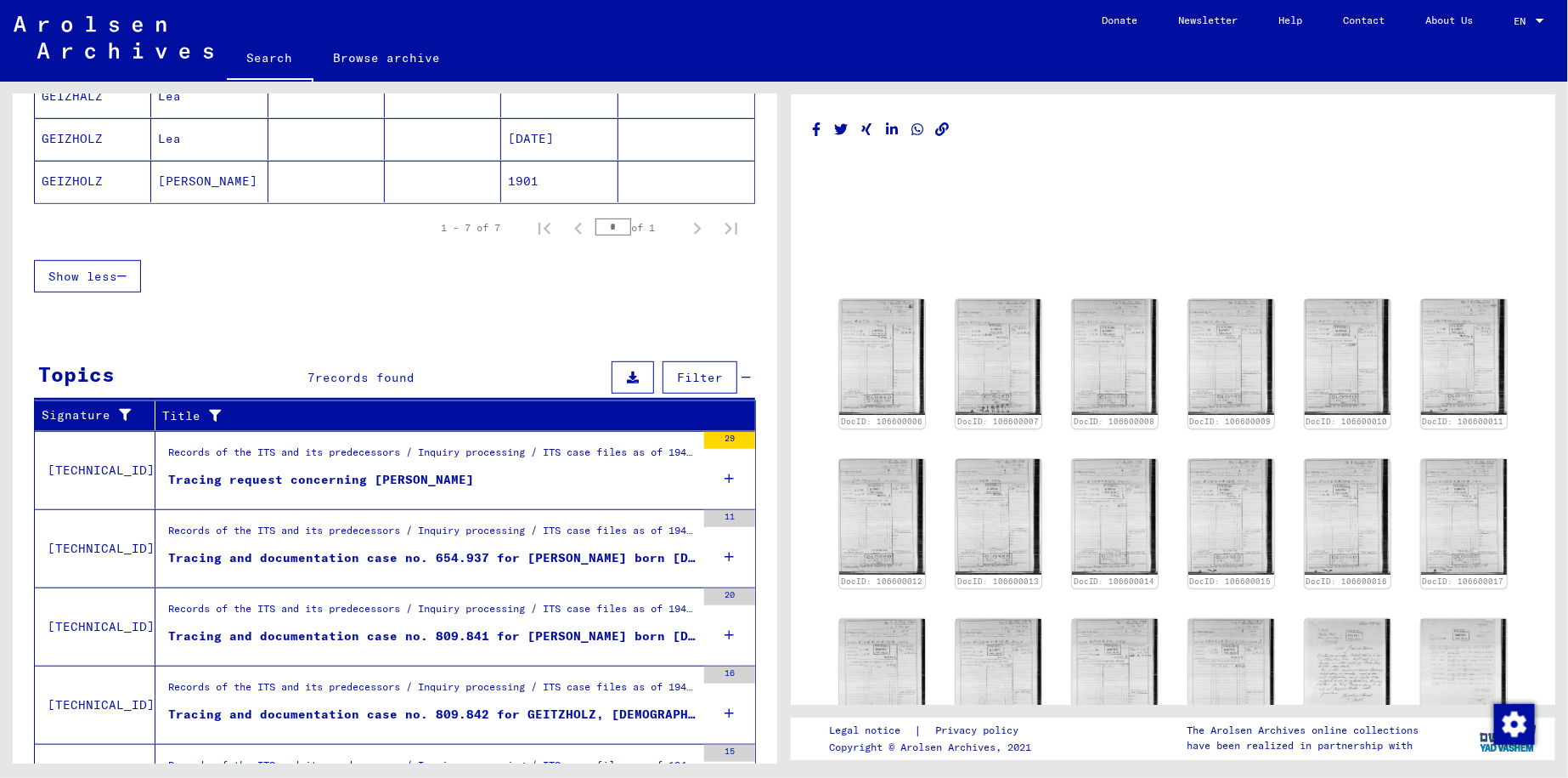
scroll to position [539, 0]
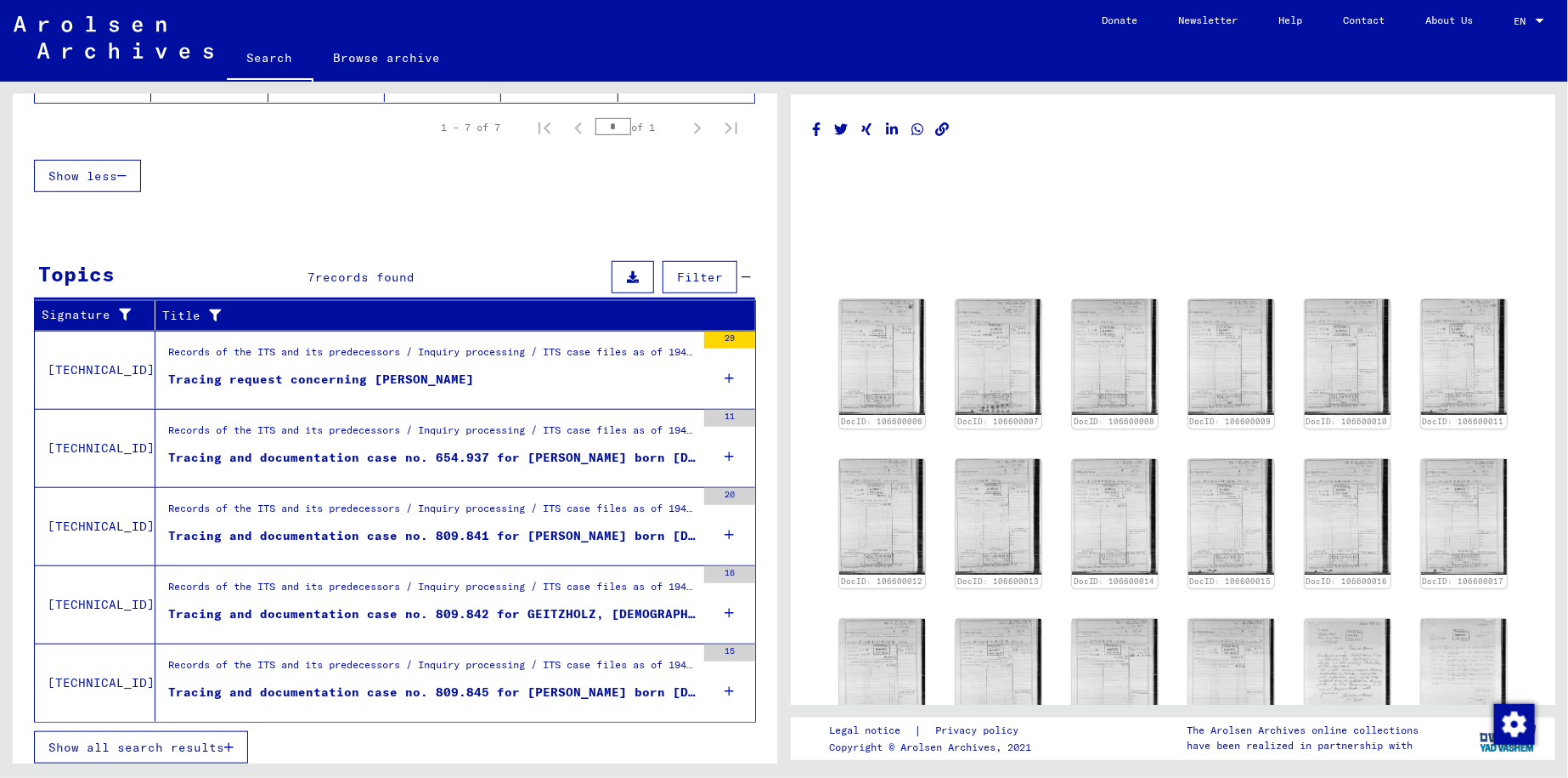
click at [509, 449] on div "Tracing and documentation case no. 654.937 for [PERSON_NAME] born [DEMOGRAPHIC_…" at bounding box center [432, 457] width 528 height 18
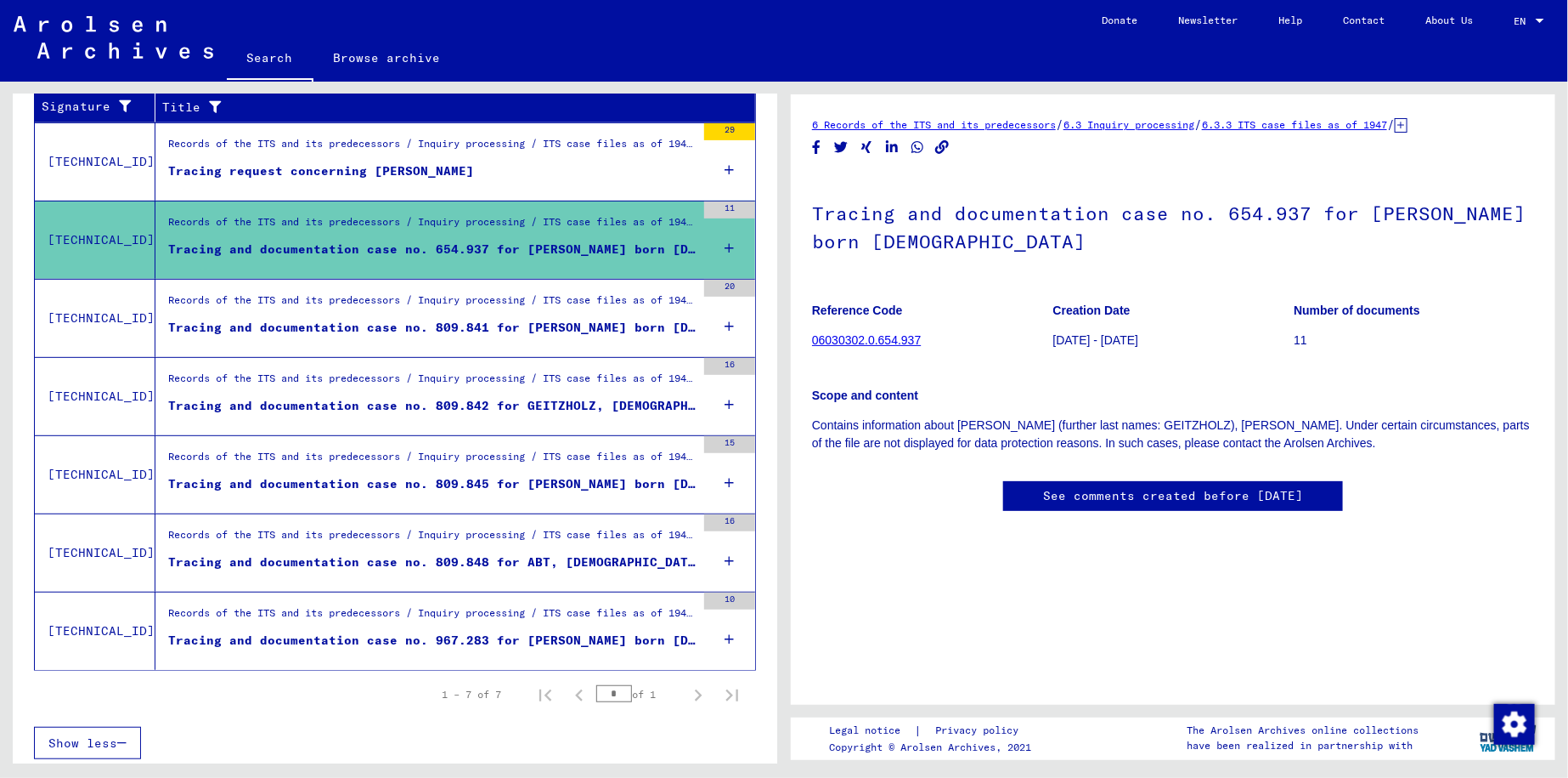
click at [434, 382] on div "Records of the ITS and its predecessors / Inquiry processing / ITS case files a…" at bounding box center [432, 383] width 528 height 24
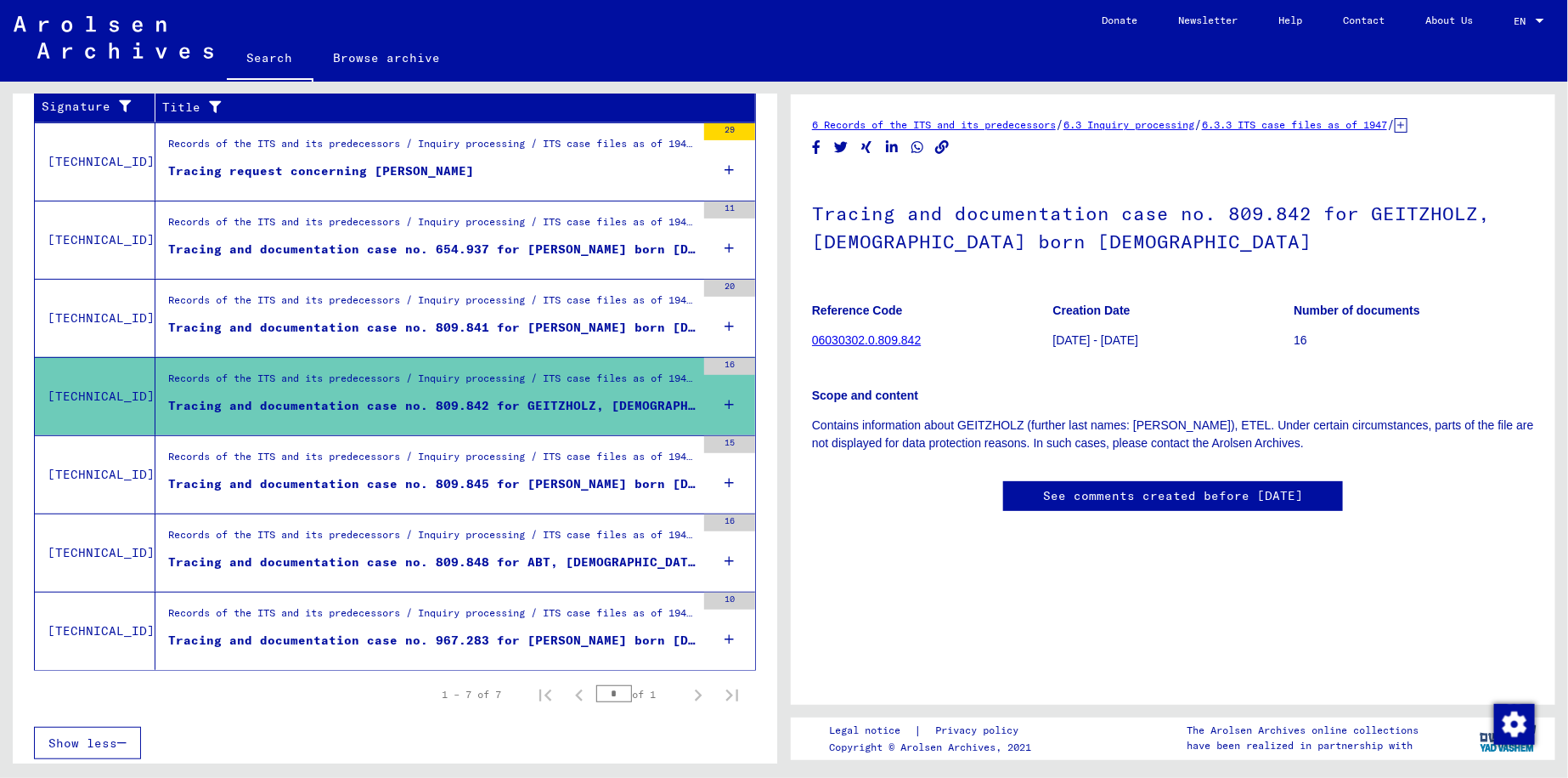
click at [326, 293] on div "Records of the ITS and its predecessors / Inquiry processing / ITS case files a…" at bounding box center [432, 305] width 528 height 24
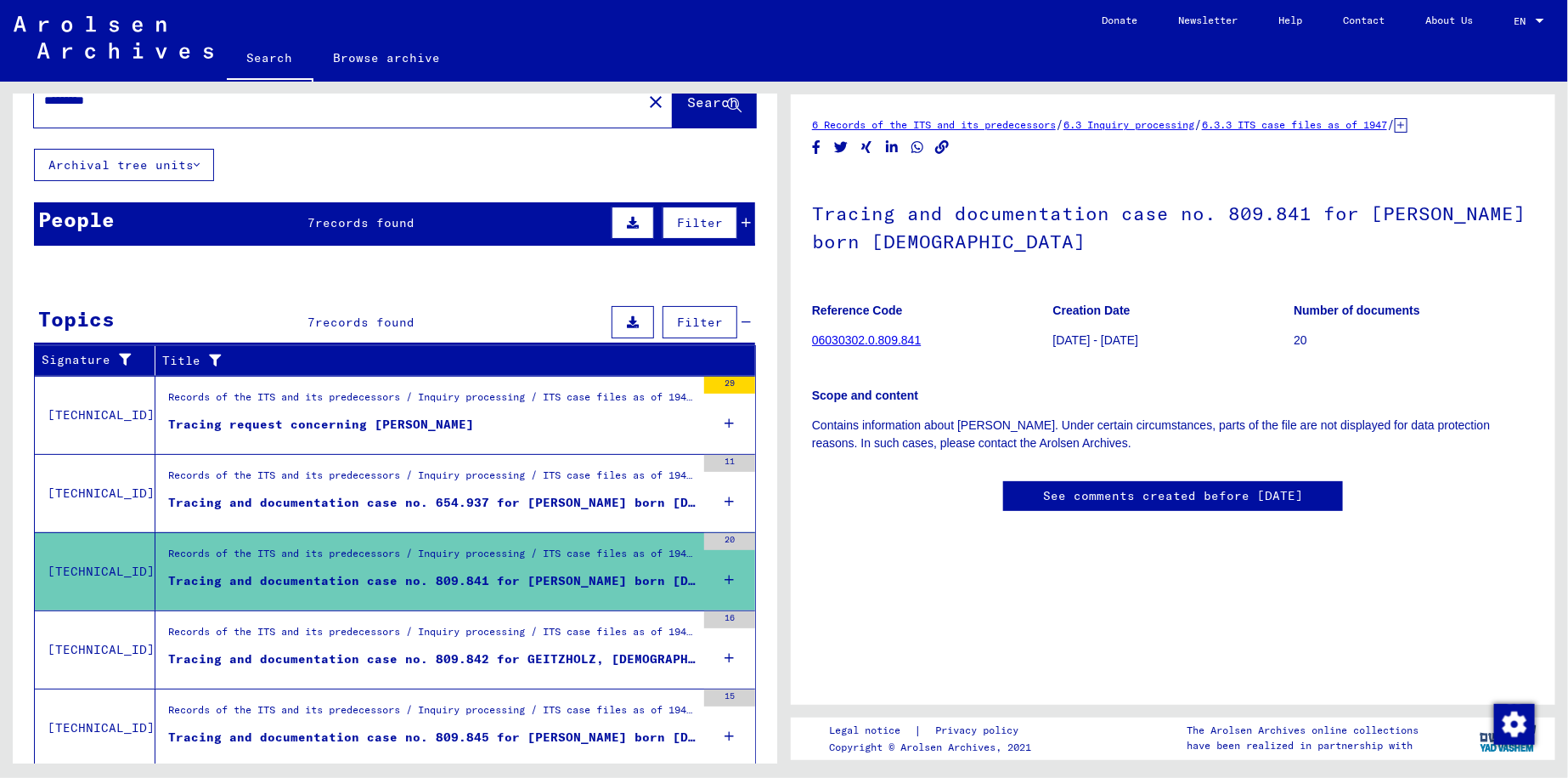
scroll to position [49, 0]
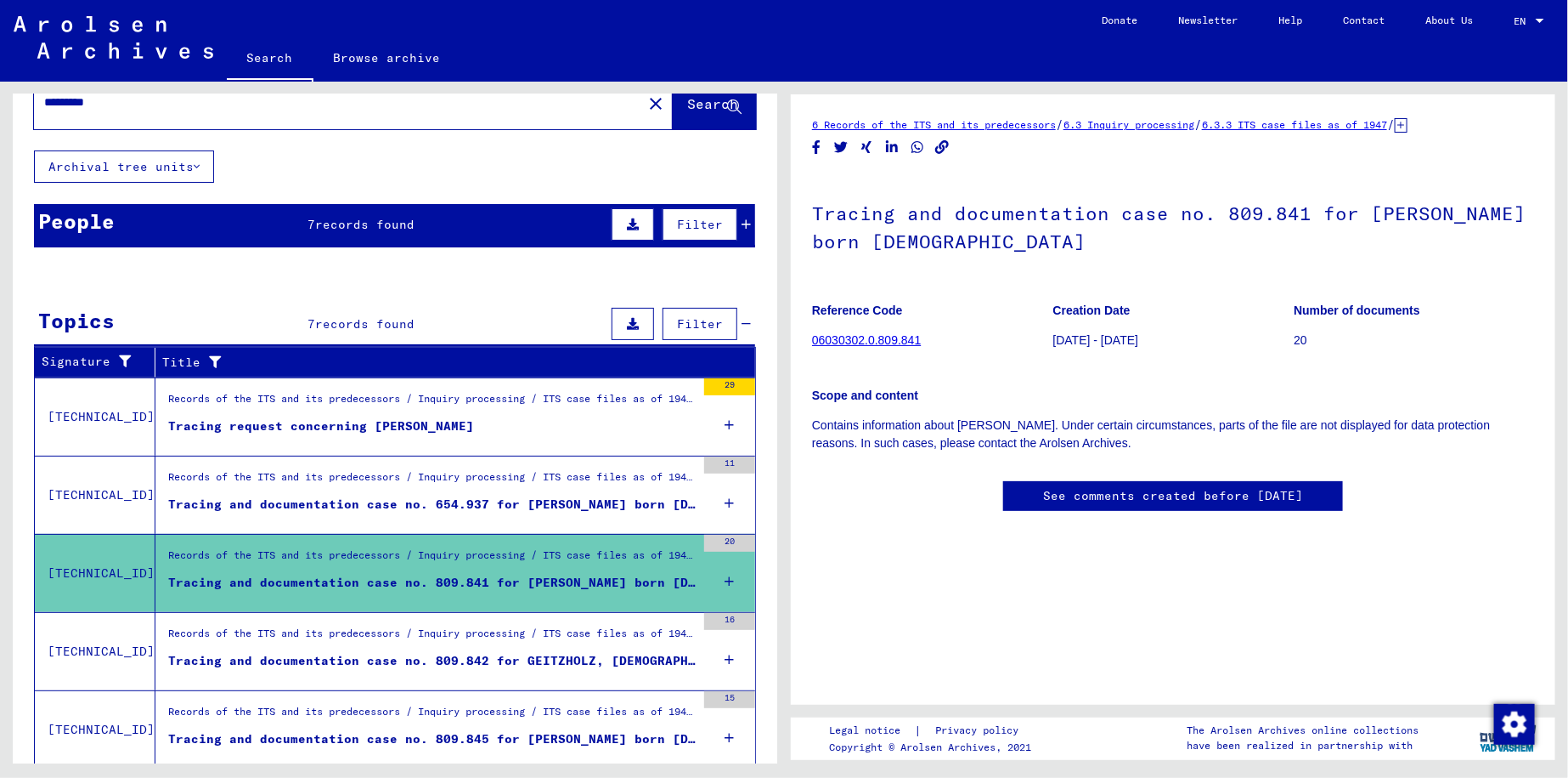
click at [287, 222] on div "People 7 records found Filter" at bounding box center [394, 226] width 721 height 44
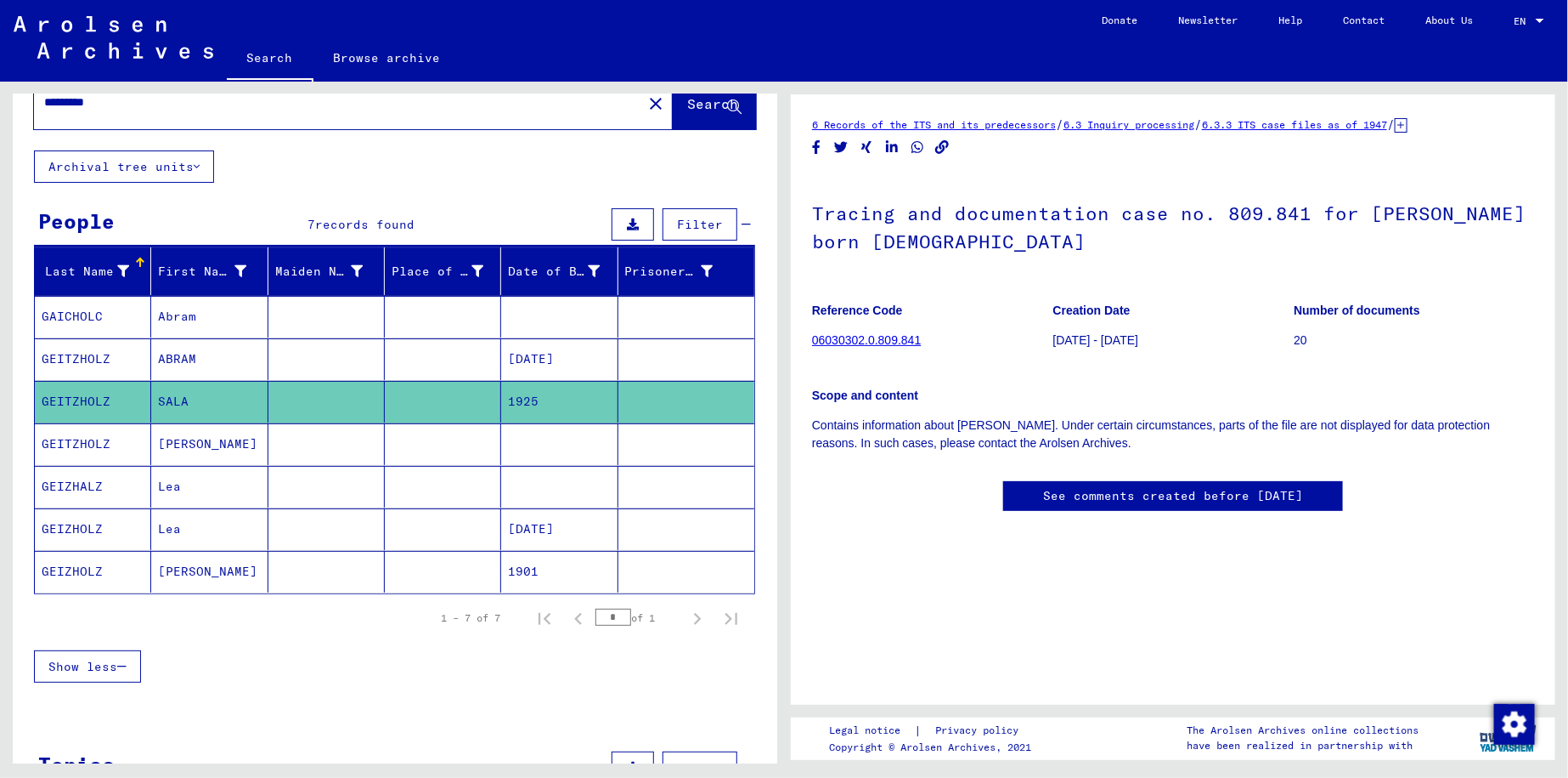
drag, startPoint x: 42, startPoint y: 391, endPoint x: 116, endPoint y: 394, distance: 74.1
click at [116, 394] on mat-cell "GEITZHOLZ" at bounding box center [92, 402] width 116 height 42
